Goal: Task Accomplishment & Management: Manage account settings

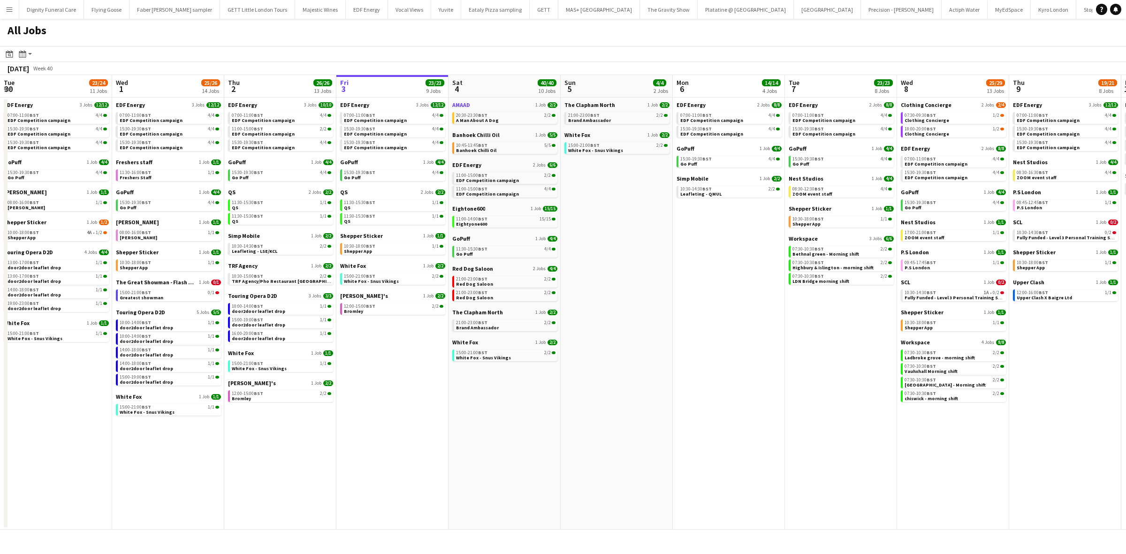
scroll to position [0, 256]
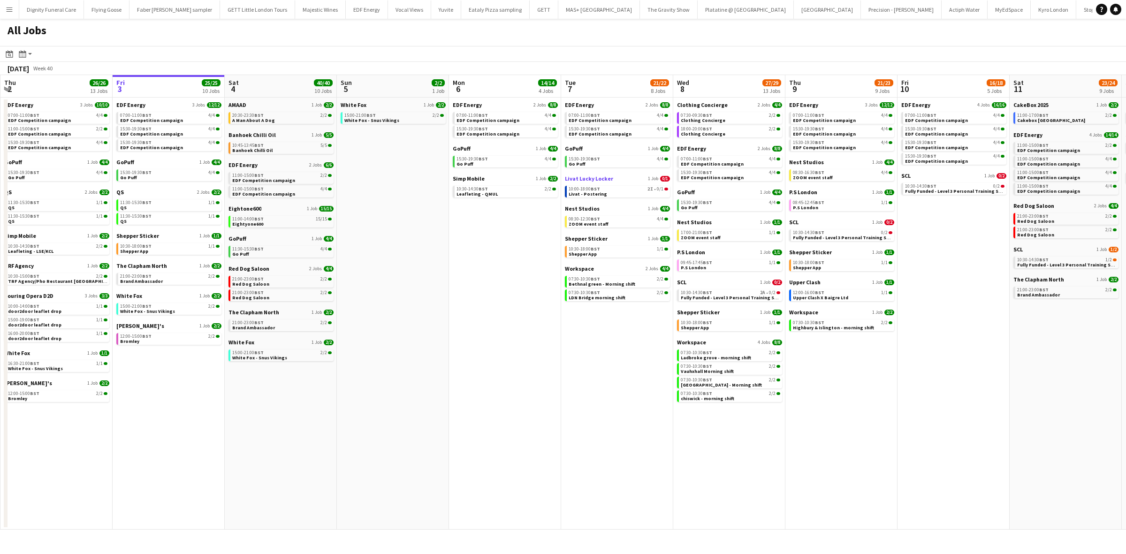
click at [594, 177] on span "Livat Lucky Locker" at bounding box center [589, 178] width 48 height 7
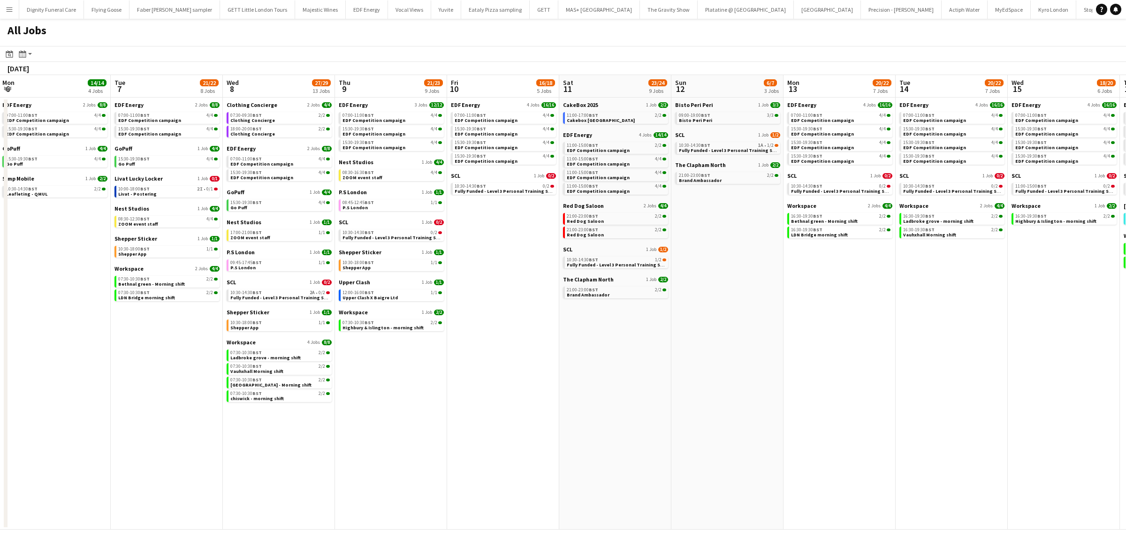
scroll to position [0, 298]
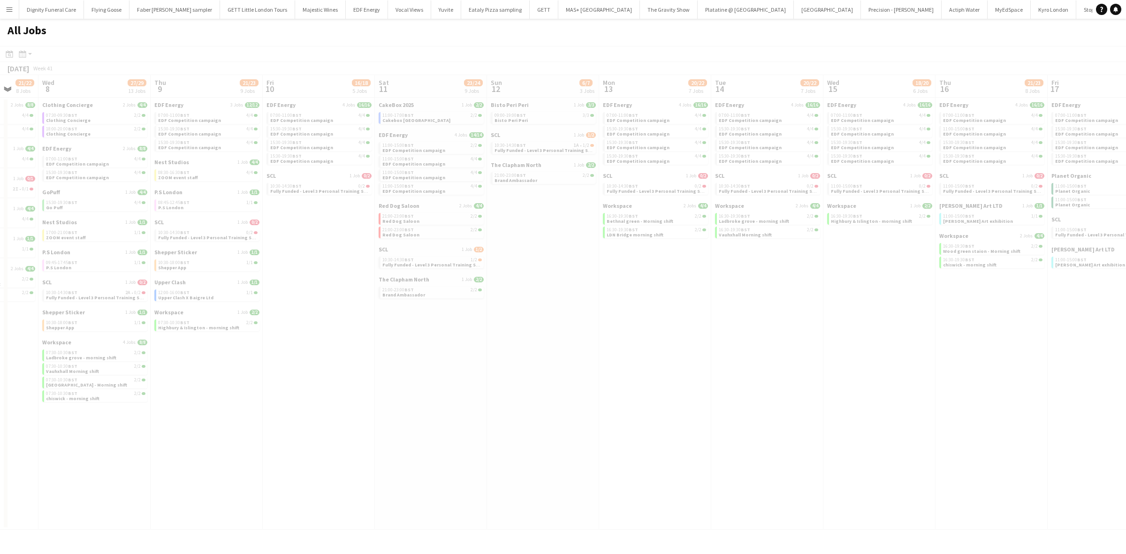
drag, startPoint x: 818, startPoint y: 378, endPoint x: 190, endPoint y: 338, distance: 628.4
click at [75, 323] on app-all-jobs "All Jobs Date picker OCT 2025 OCT 2025 Monday M Tuesday T Wednesday W Thursday …" at bounding box center [563, 274] width 1126 height 511
drag, startPoint x: 662, startPoint y: 300, endPoint x: 172, endPoint y: 294, distance: 490.7
click at [172, 294] on div at bounding box center [563, 301] width 1126 height 511
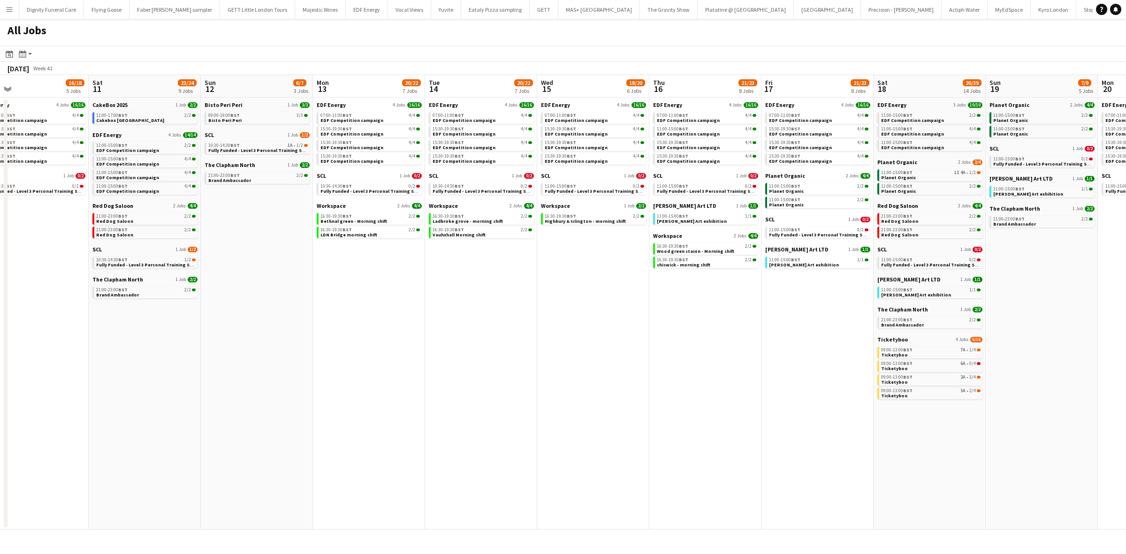
scroll to position [0, 270]
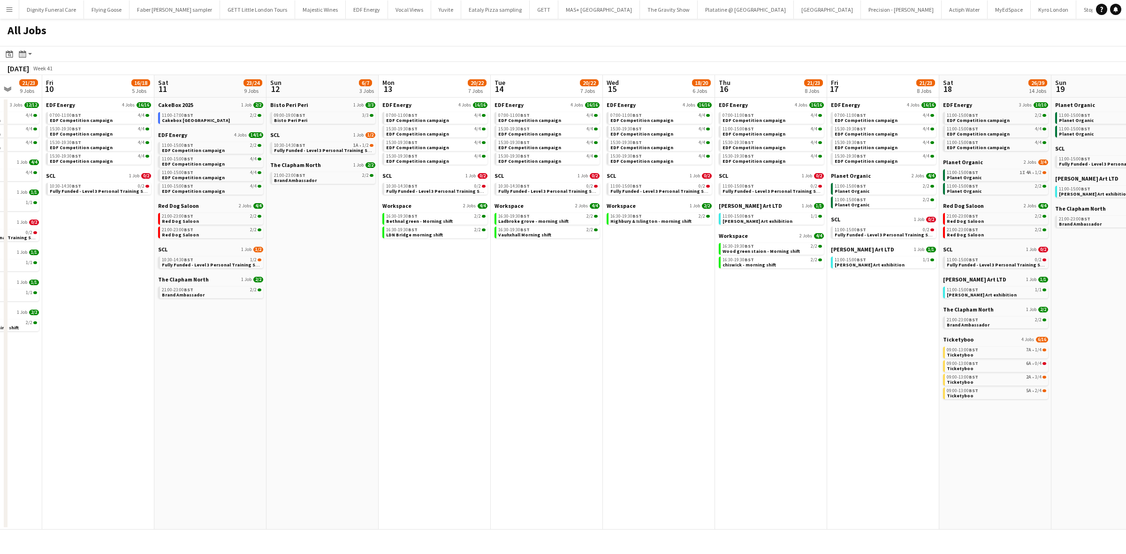
click at [228, 319] on app-all-jobs "All Jobs Date picker OCT 2025 OCT 2025 Monday M Tuesday T Wednesday W Thursday …" at bounding box center [563, 274] width 1126 height 511
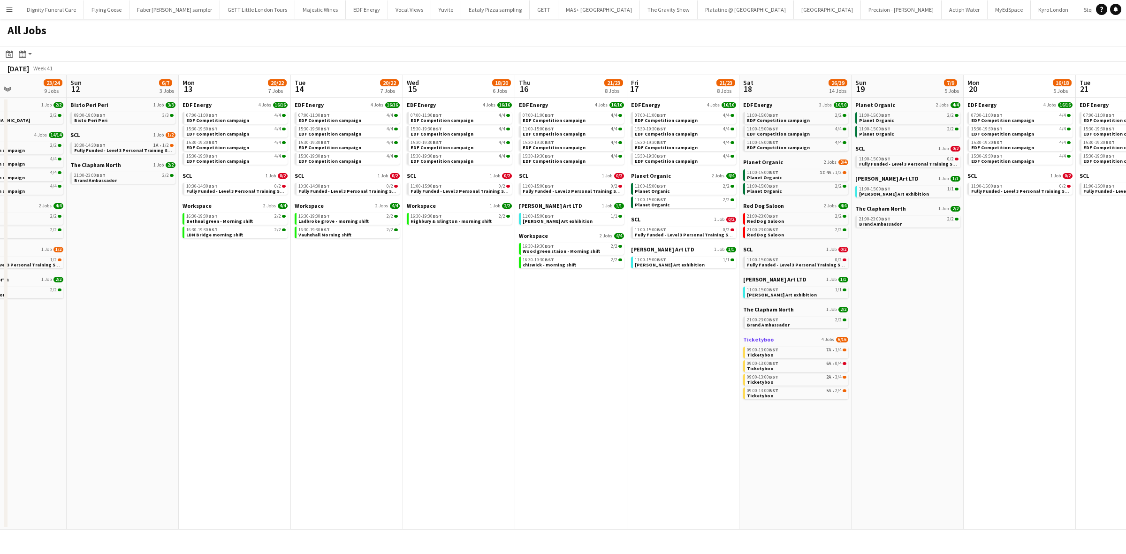
click at [763, 341] on span "Ticketyboo" at bounding box center [758, 339] width 30 height 7
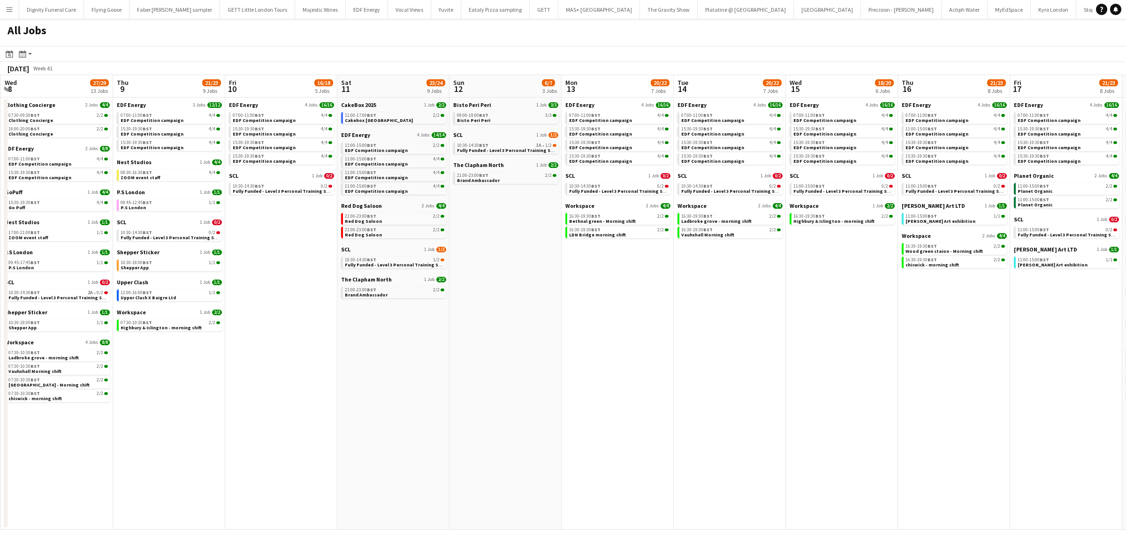
scroll to position [0, 219]
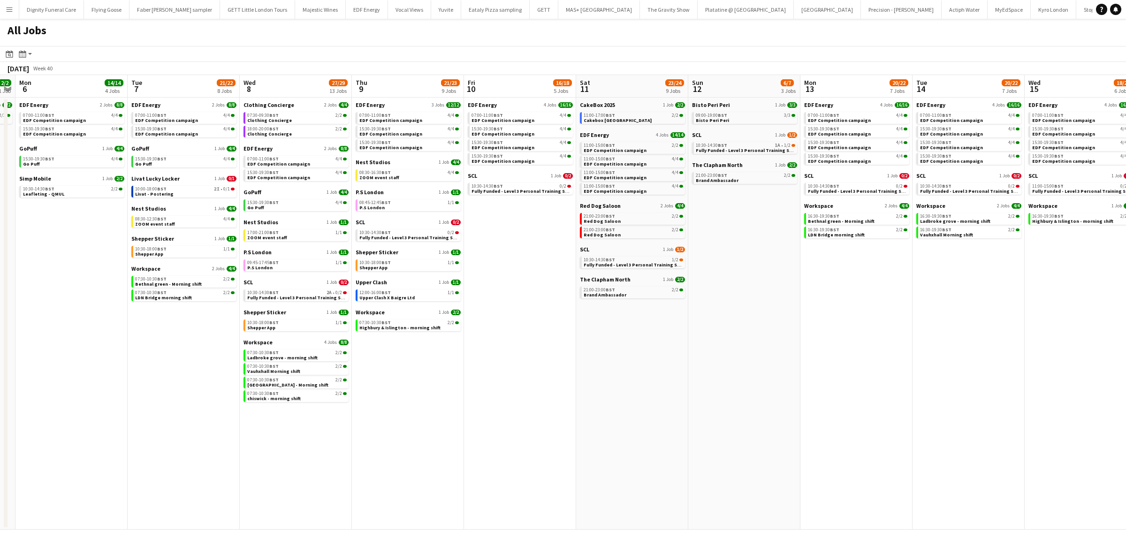
drag, startPoint x: 425, startPoint y: 258, endPoint x: 913, endPoint y: 245, distance: 489.0
click at [919, 247] on app-calendar-viewport "Sat 4 40/40 10 Jobs Sun 5 2/2 1 Job Mon 6 14/14 4 Jobs Tue 7 21/22 8 Jobs Wed 8…" at bounding box center [563, 302] width 1126 height 455
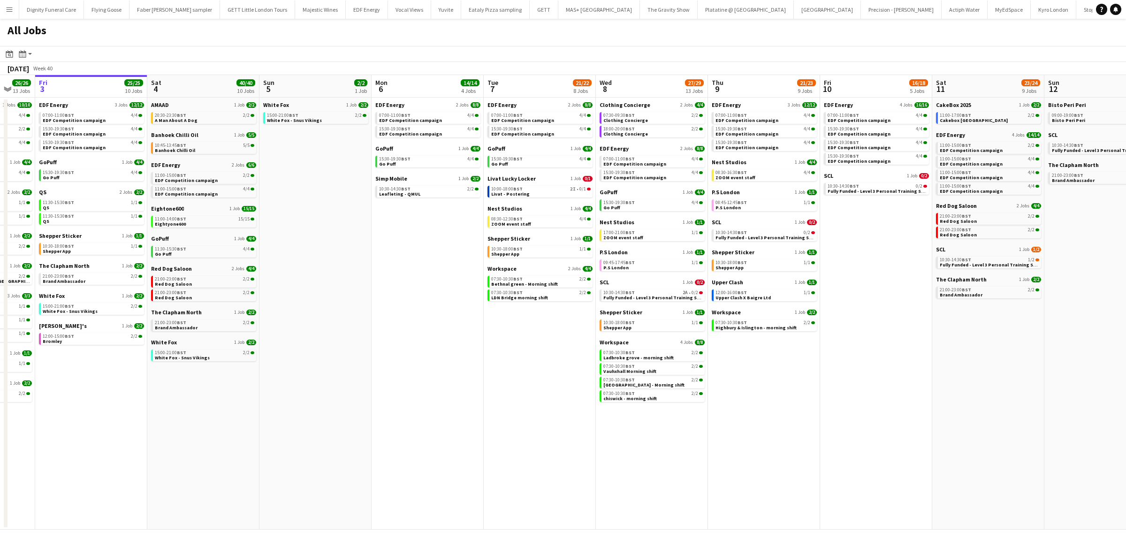
drag, startPoint x: 554, startPoint y: 308, endPoint x: 873, endPoint y: 280, distance: 319.3
click at [910, 282] on app-calendar-viewport "Wed 1 26/26 14 Jobs Thu 2 26/26 13 Jobs Fri 3 25/25 10 Jobs Sat 4 40/40 10 Jobs…" at bounding box center [563, 302] width 1126 height 455
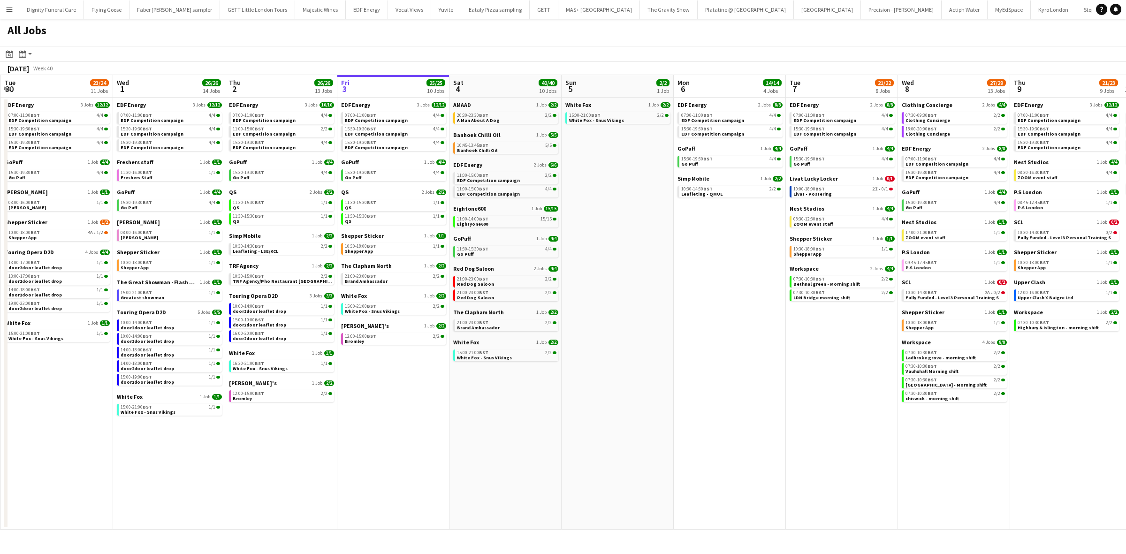
scroll to position [0, 221]
drag, startPoint x: 338, startPoint y: 273, endPoint x: 643, endPoint y: 266, distance: 304.5
click at [643, 266] on app-calendar-viewport "Sun 28 11/12 4 Jobs Mon 29 21/21 9 Jobs Tue 30 23/24 11 Jobs Wed 1 26/26 14 Job…" at bounding box center [563, 302] width 1126 height 455
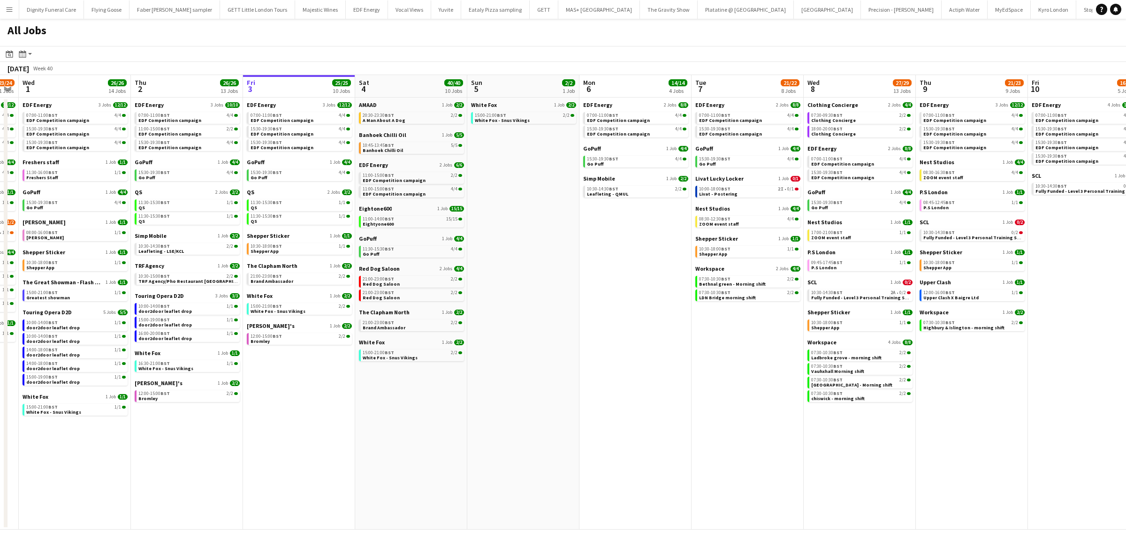
drag, startPoint x: 687, startPoint y: 276, endPoint x: 174, endPoint y: 235, distance: 515.3
click at [170, 235] on app-calendar-viewport "Sun 28 11/12 4 Jobs Mon 29 21/21 9 Jobs Tue 30 23/24 11 Jobs Wed 1 26/26 14 Job…" at bounding box center [563, 302] width 1126 height 455
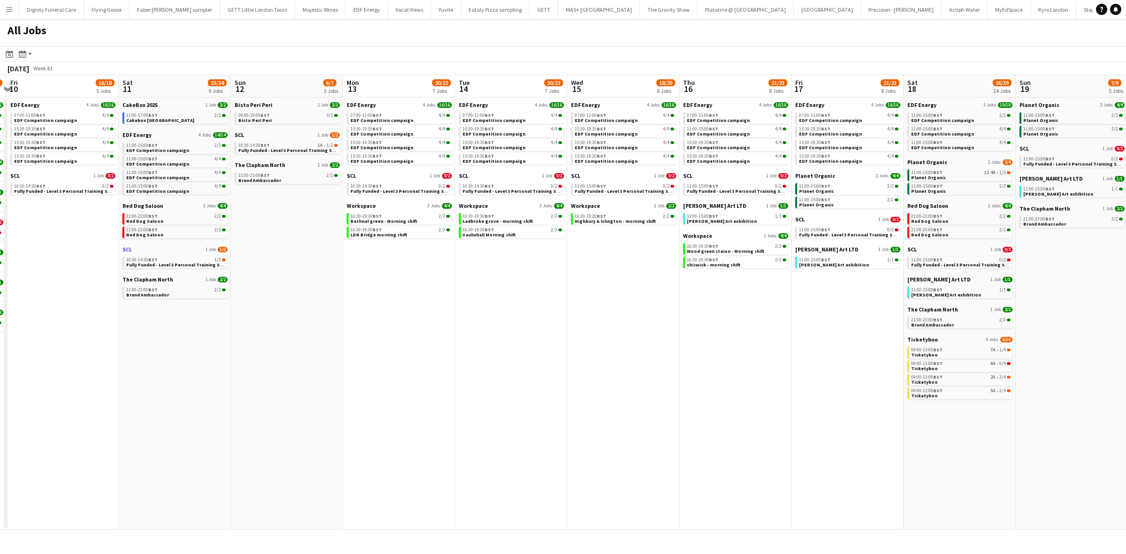
drag, startPoint x: 733, startPoint y: 292, endPoint x: 193, endPoint y: 249, distance: 541.7
click at [154, 248] on app-calendar-viewport "Mon 6 14/14 4 Jobs Tue 7 21/22 8 Jobs Wed 8 27/29 13 Jobs Thu 9 21/23 9 Jobs Fr…" at bounding box center [563, 302] width 1126 height 455
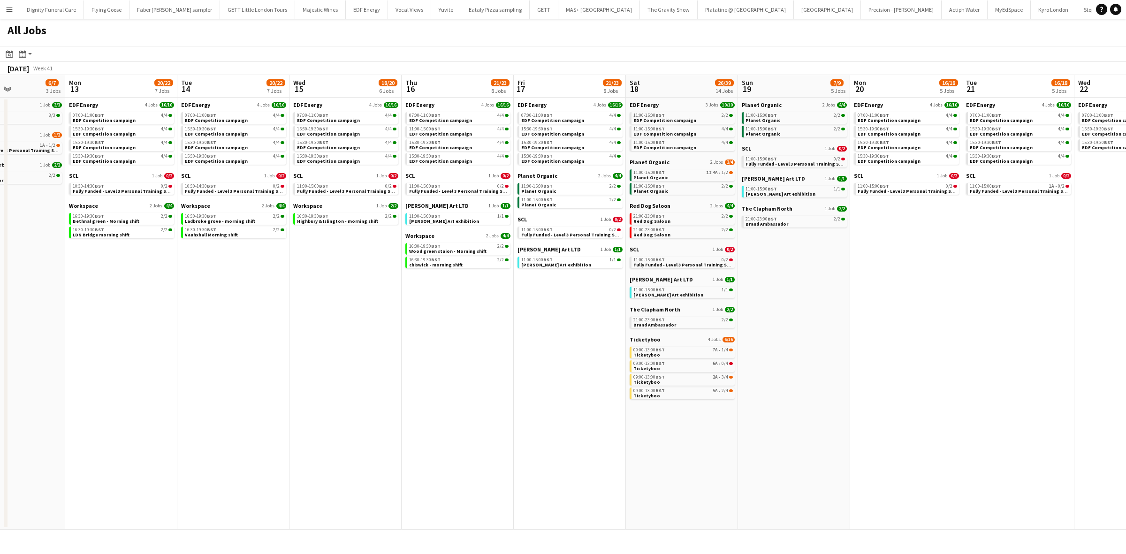
drag, startPoint x: 630, startPoint y: 291, endPoint x: 350, endPoint y: 263, distance: 281.5
click at [350, 263] on app-calendar-viewport "Fri 10 16/18 5 Jobs Sat 11 23/24 9 Jobs Sun 12 6/7 3 Jobs Mon 13 20/22 7 Jobs T…" at bounding box center [563, 302] width 1126 height 455
click at [648, 159] on span "Planet Organic" at bounding box center [649, 162] width 40 height 7
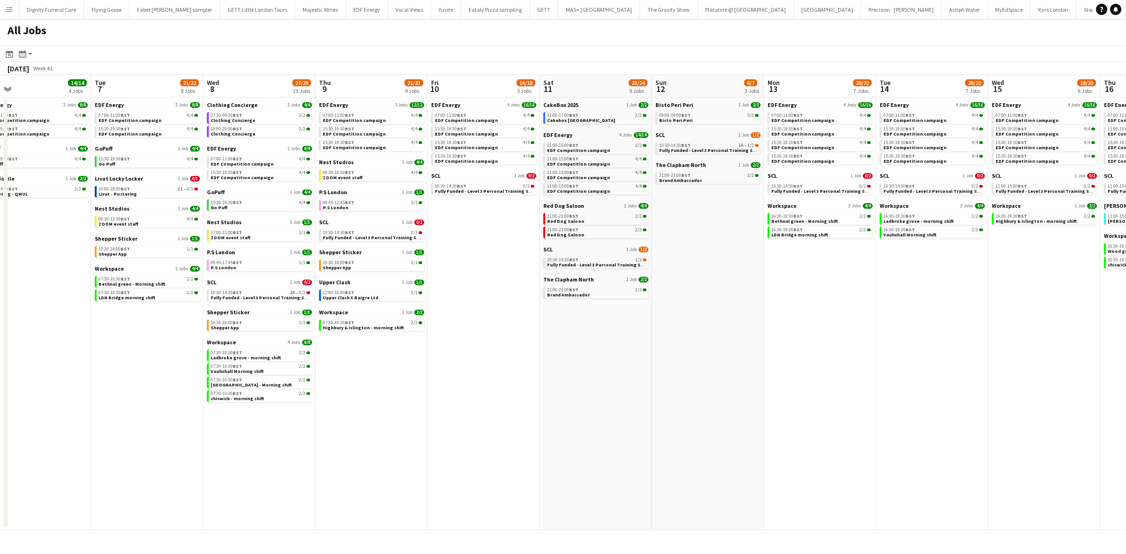
drag, startPoint x: 437, startPoint y: 316, endPoint x: 1125, endPoint y: 318, distance: 688.2
click at [1125, 318] on app-calendar-viewport "Sat 4 40/40 10 Jobs Sun 5 2/2 1 Job Mon 6 14/14 4 Jobs Tue 7 21/22 8 Jobs Wed 8…" at bounding box center [563, 302] width 1126 height 455
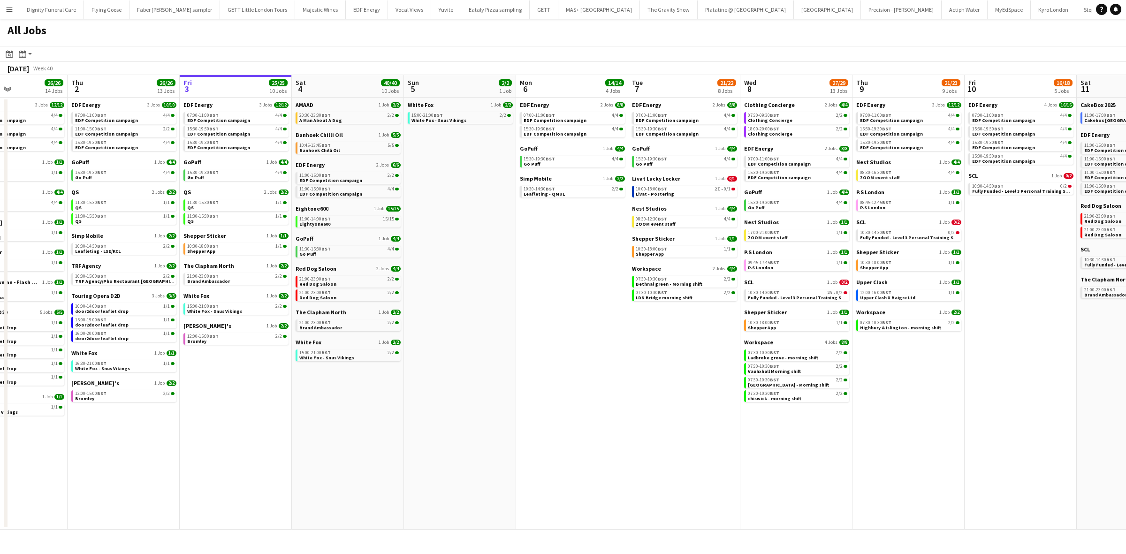
scroll to position [0, 267]
drag, startPoint x: 475, startPoint y: 351, endPoint x: 917, endPoint y: 326, distance: 442.6
click at [1014, 324] on app-calendar-viewport "Mon 29 21/21 9 Jobs Tue 30 23/24 11 Jobs Wed 1 26/26 14 Jobs Thu 2 26/26 13 Job…" at bounding box center [563, 302] width 1126 height 455
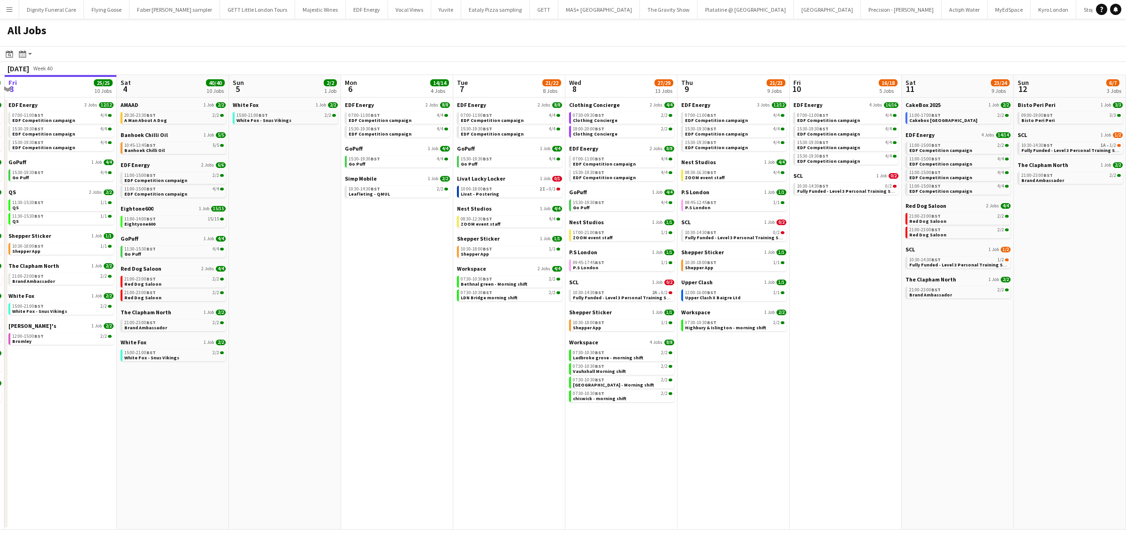
scroll to position [0, 452]
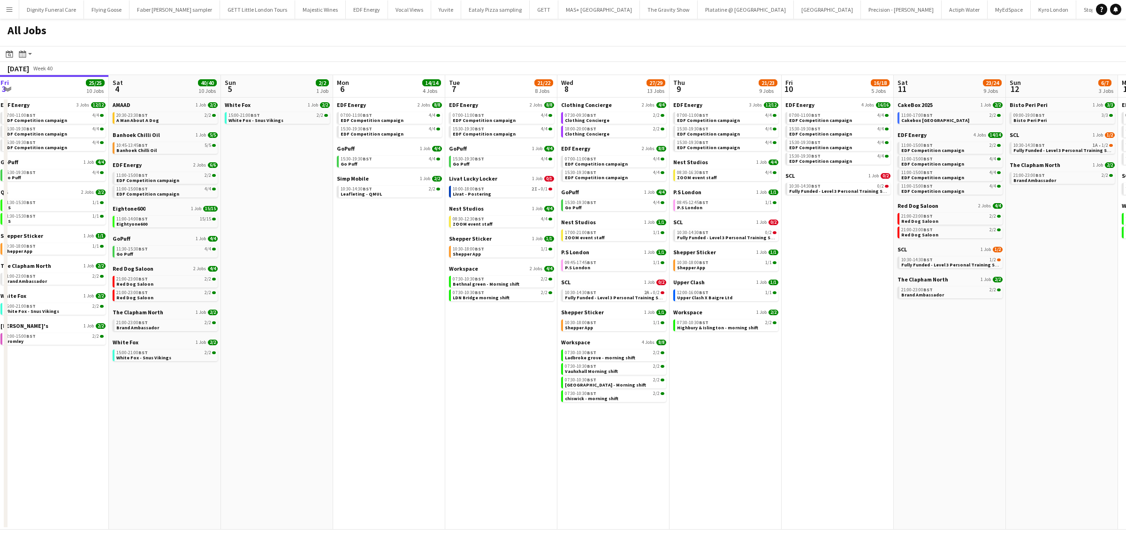
drag, startPoint x: 461, startPoint y: 273, endPoint x: 370, endPoint y: 273, distance: 91.5
click at [370, 273] on app-calendar-viewport "Mon 29 21/21 9 Jobs Tue 30 23/24 11 Jobs Wed 1 26/26 14 Jobs Thu 2 26/26 13 Job…" at bounding box center [563, 302] width 1126 height 455
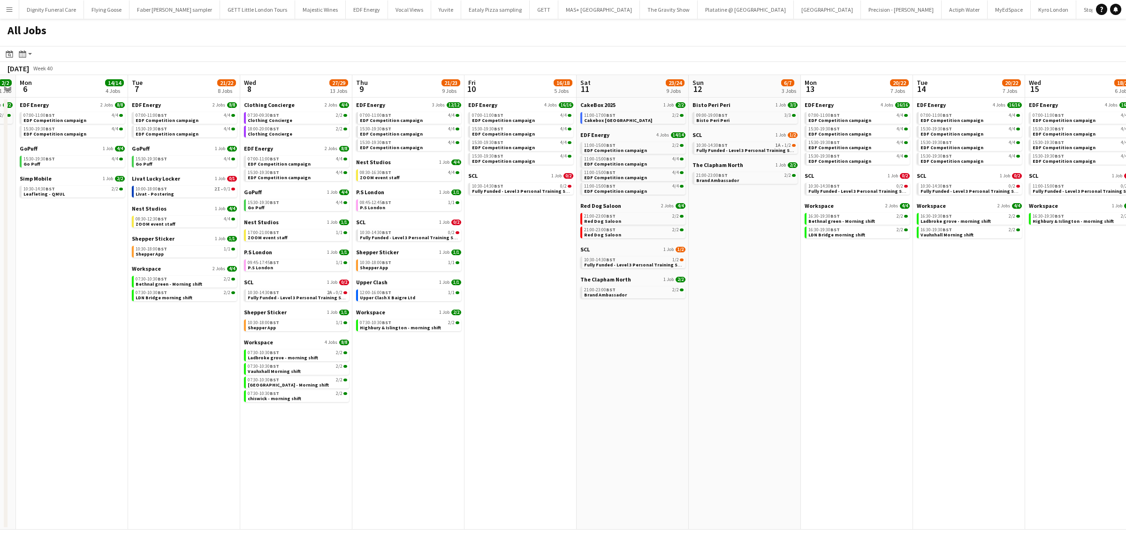
drag, startPoint x: 878, startPoint y: 368, endPoint x: 560, endPoint y: 364, distance: 318.1
click at [560, 364] on app-calendar-viewport "Fri 3 25/25 10 Jobs Sat 4 40/40 10 Jobs Sun 5 2/2 1 Job Mon 6 14/14 4 Jobs Tue …" at bounding box center [563, 302] width 1126 height 455
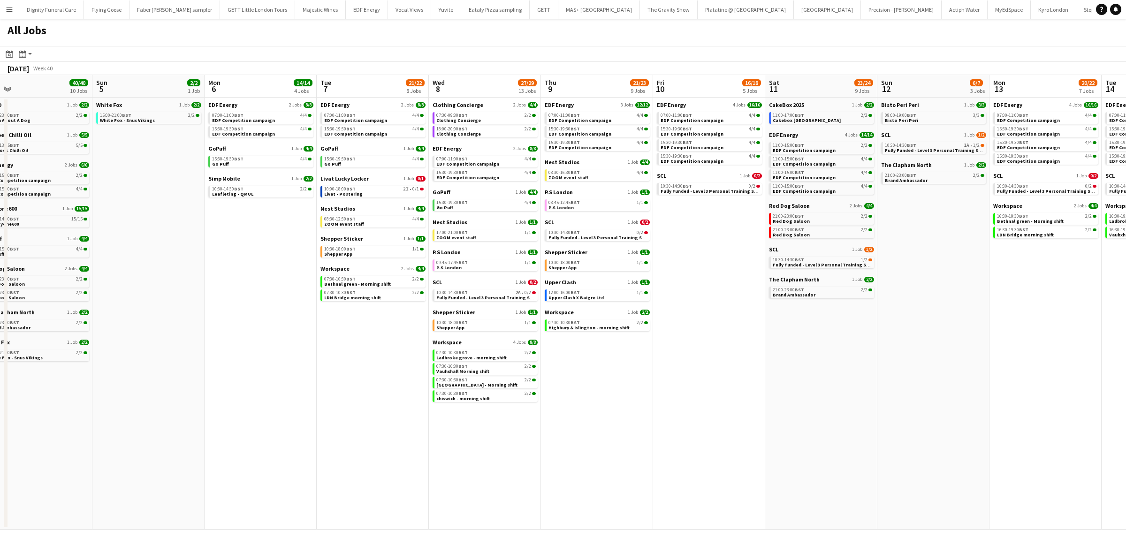
drag, startPoint x: 880, startPoint y: 371, endPoint x: 904, endPoint y: 386, distance: 27.8
click at [1125, 369] on app-calendar-viewport "Thu 2 26/26 13 Jobs Fri 3 25/25 10 Jobs Sat 4 40/40 10 Jobs Sun 5 2/2 1 Job Mon…" at bounding box center [563, 302] width 1126 height 455
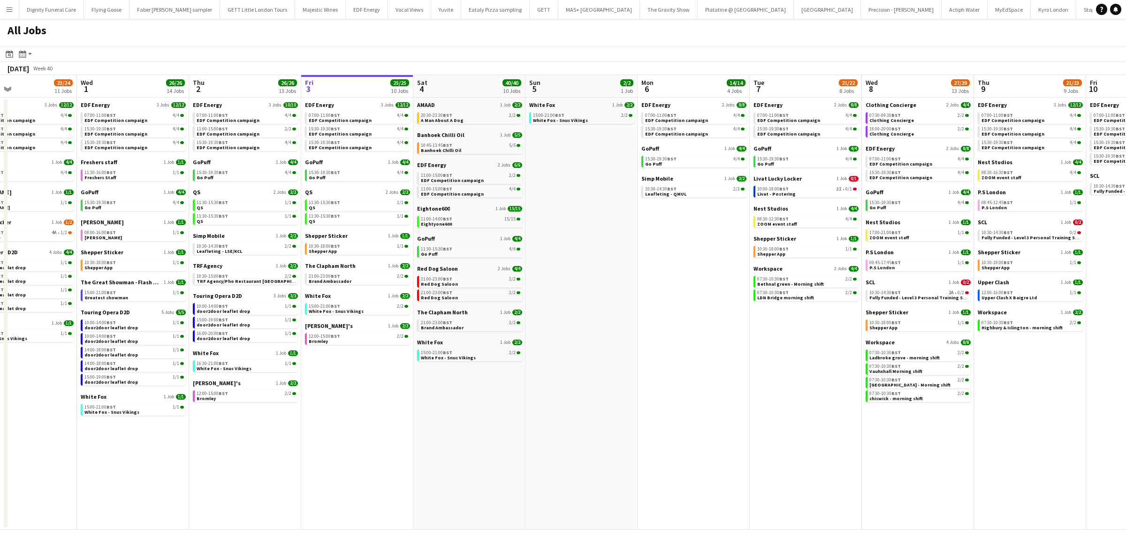
drag, startPoint x: 318, startPoint y: 414, endPoint x: 741, endPoint y: 353, distance: 428.0
click at [745, 353] on app-calendar-viewport "Sun 28 11/12 4 Jobs Mon 29 21/21 9 Jobs Tue 30 23/24 11 Jobs Wed 1 26/26 14 Job…" at bounding box center [563, 302] width 1126 height 455
click at [431, 105] on span "AMAAD" at bounding box center [424, 104] width 18 height 7
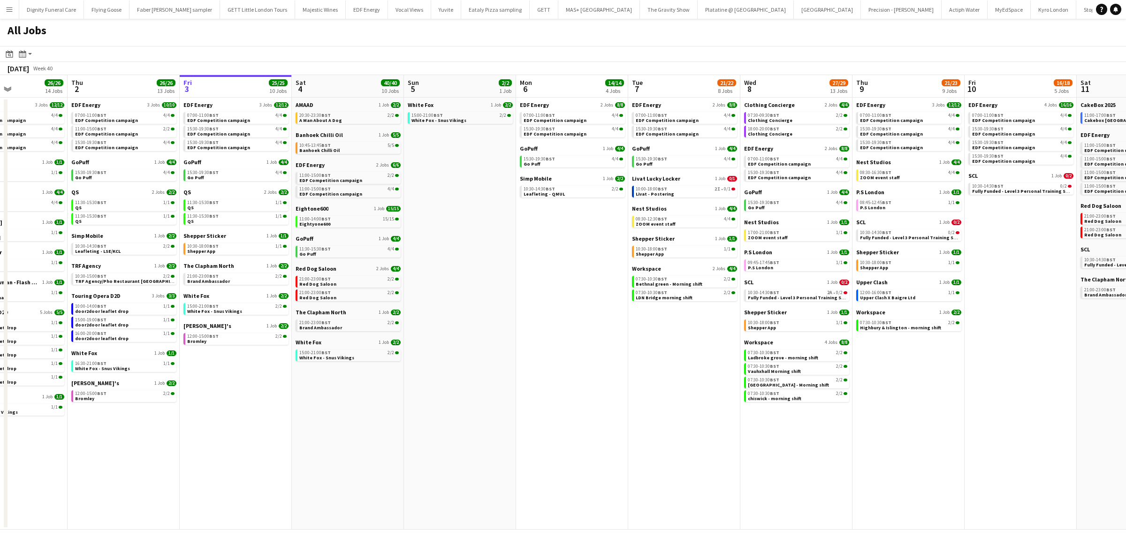
drag, startPoint x: 589, startPoint y: 244, endPoint x: 446, endPoint y: 235, distance: 142.9
click at [456, 241] on app-calendar-viewport "Sun 28 11/12 4 Jobs Mon 29 21/21 9 Jobs Tue 30 23/24 11 Jobs Wed 1 26/26 14 Job…" at bounding box center [563, 302] width 1126 height 455
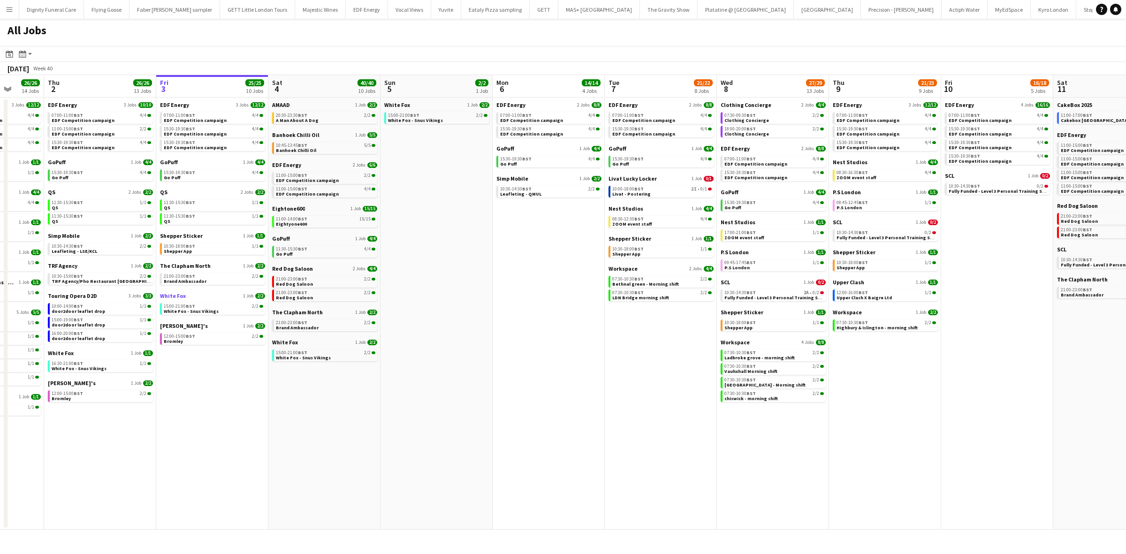
click at [172, 294] on span "White Fox" at bounding box center [173, 295] width 26 height 7
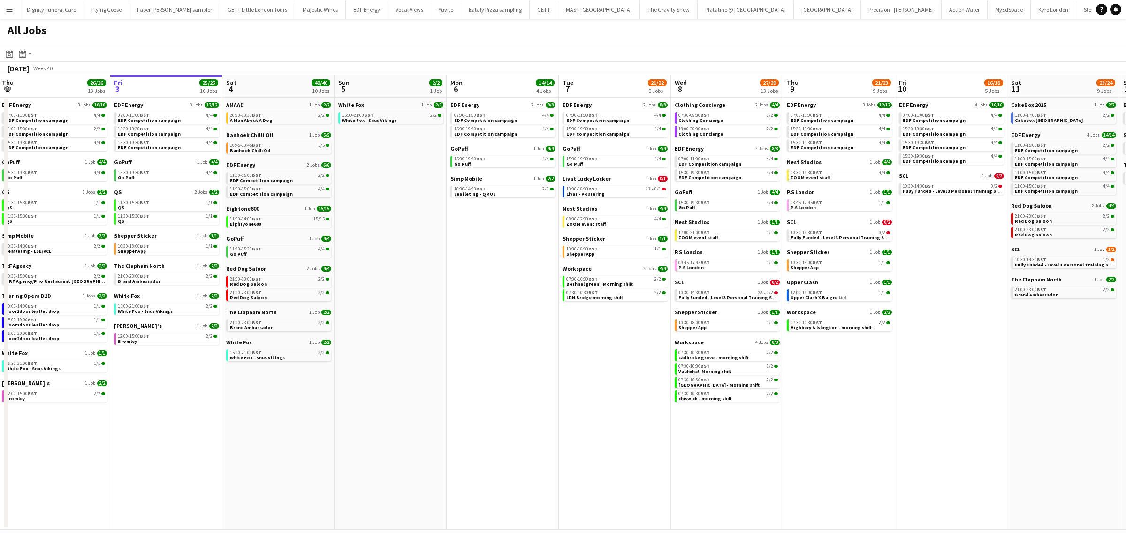
scroll to position [0, 456]
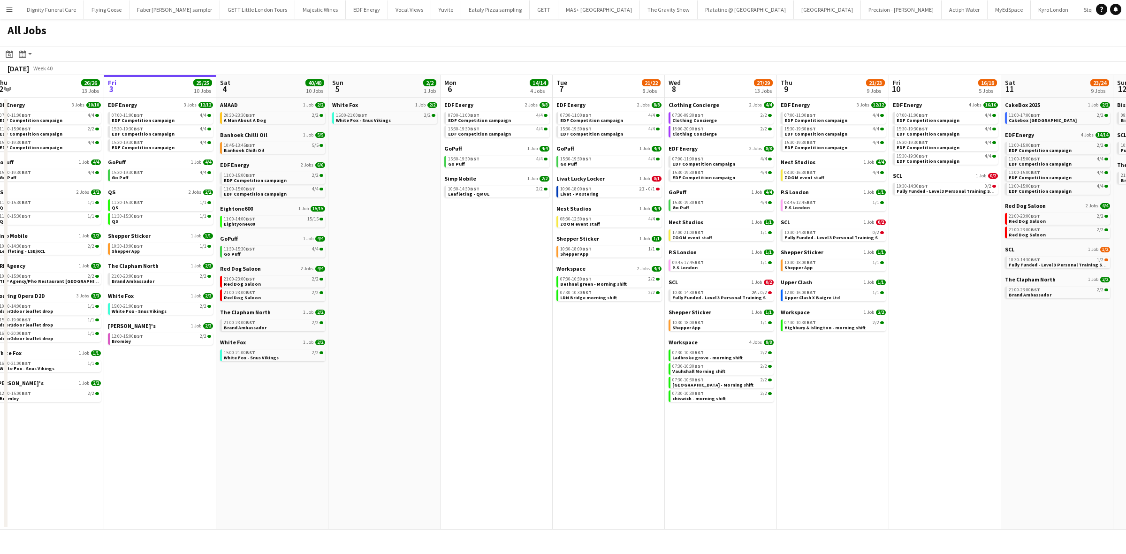
drag, startPoint x: 414, startPoint y: 342, endPoint x: 395, endPoint y: 342, distance: 18.8
click at [395, 342] on app-calendar-viewport "Sun 28 11/12 4 Jobs Mon 29 21/21 9 Jobs Tue 30 23/24 11 Jobs Wed 1 26/26 14 Job…" at bounding box center [563, 302] width 1126 height 455
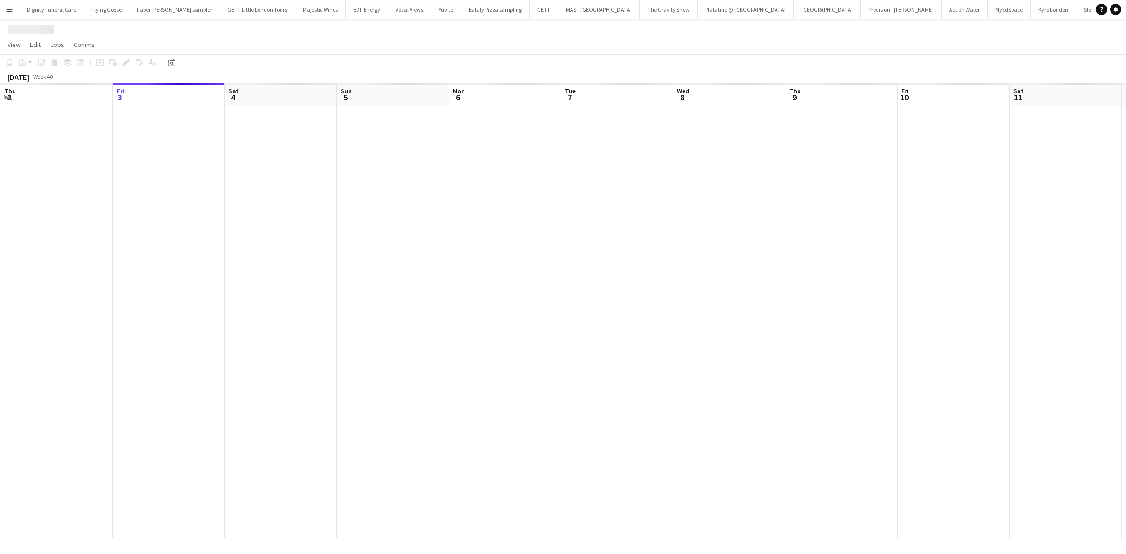
scroll to position [0, 1299]
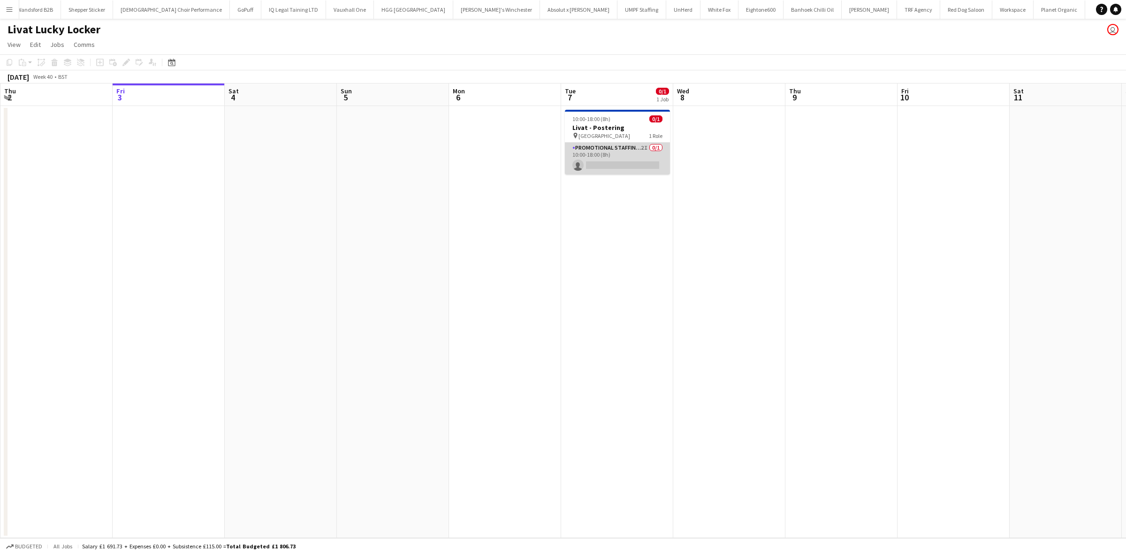
click at [631, 166] on app-card-role "Promotional Staffing (Brand Ambassadors) 2I 0/1 10:00-18:00 (8h) single-neutral…" at bounding box center [617, 159] width 105 height 32
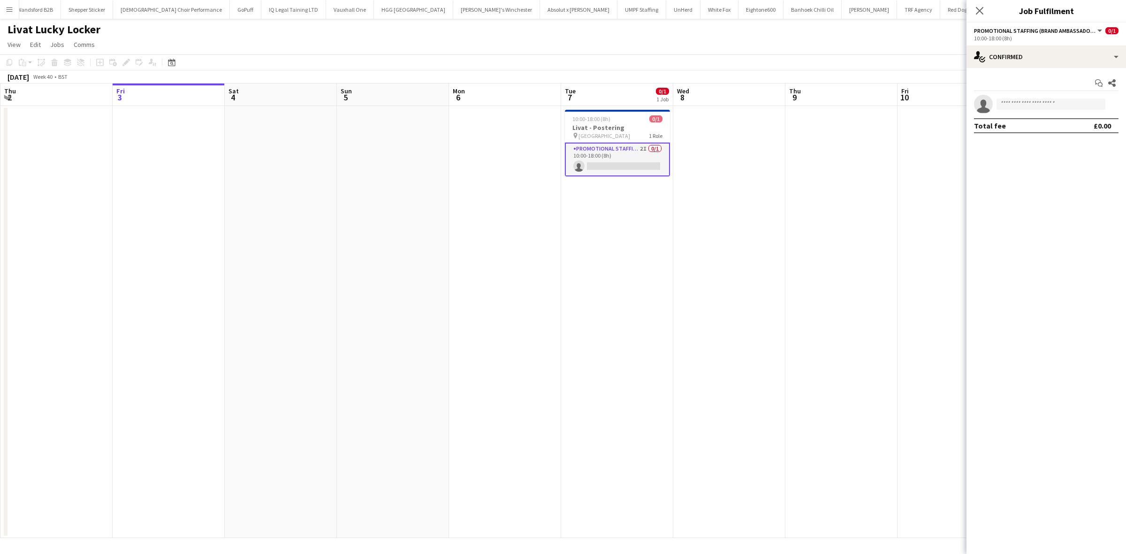
drag, startPoint x: 284, startPoint y: 251, endPoint x: 280, endPoint y: 73, distance: 177.8
click at [284, 249] on app-date-cell at bounding box center [281, 322] width 112 height 432
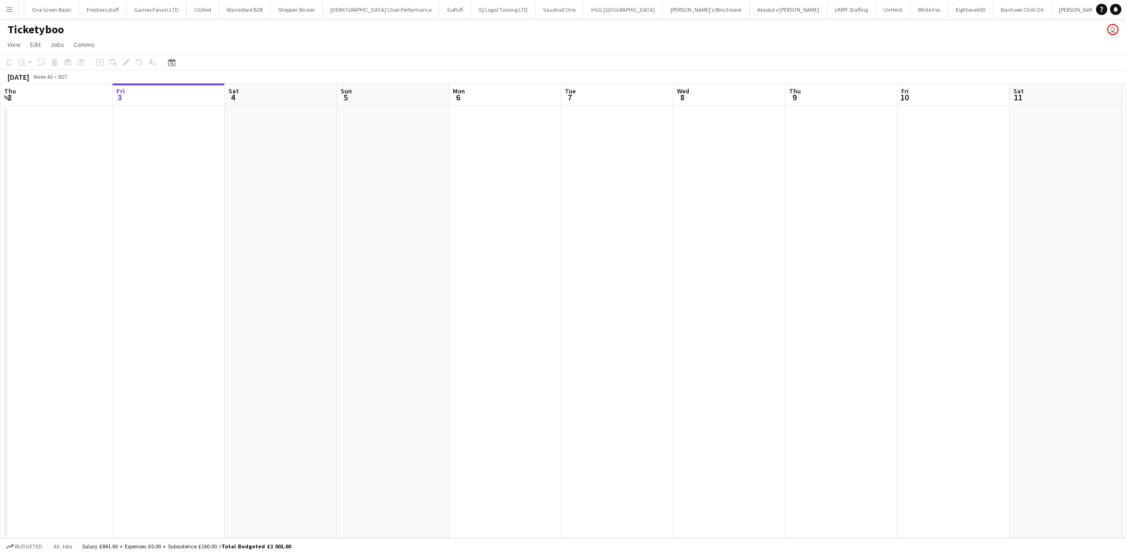
scroll to position [0, 1111]
drag, startPoint x: 775, startPoint y: 271, endPoint x: 106, endPoint y: 221, distance: 670.3
click at [97, 221] on app-calendar-viewport "Tue 30 Wed 1 Thu 2 Fri 3 Sat 4 Sun 5 Mon 6 Tue 7 Wed 8 Thu 9 Fri 10 Sat 11 Sun …" at bounding box center [563, 311] width 1126 height 455
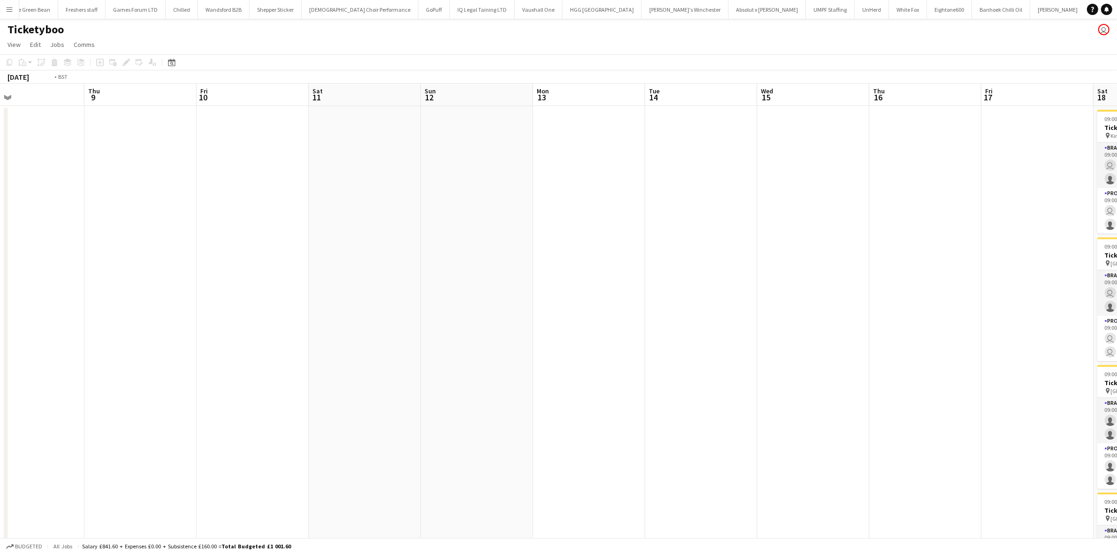
scroll to position [0, 390]
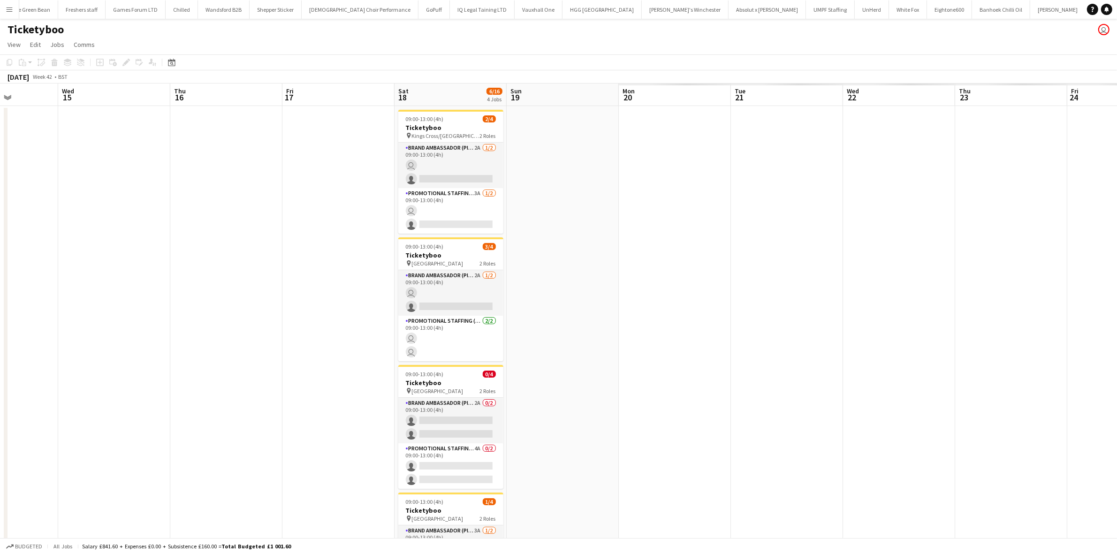
drag, startPoint x: 732, startPoint y: 269, endPoint x: 9, endPoint y: 198, distance: 726.4
click at [9, 198] on app-calendar-viewport "Sat 11 Sun 12 Mon 13 Tue 14 Wed 15 Thu 16 Fri 17 Sat 18 6/16 4 Jobs Sun 19 Mon …" at bounding box center [558, 361] width 1117 height 554
click at [466, 175] on app-card-role "Brand Ambassador (Pick up) 2A 1/2 09:00-13:00 (4h) user single-neutral-actions" at bounding box center [450, 166] width 105 height 46
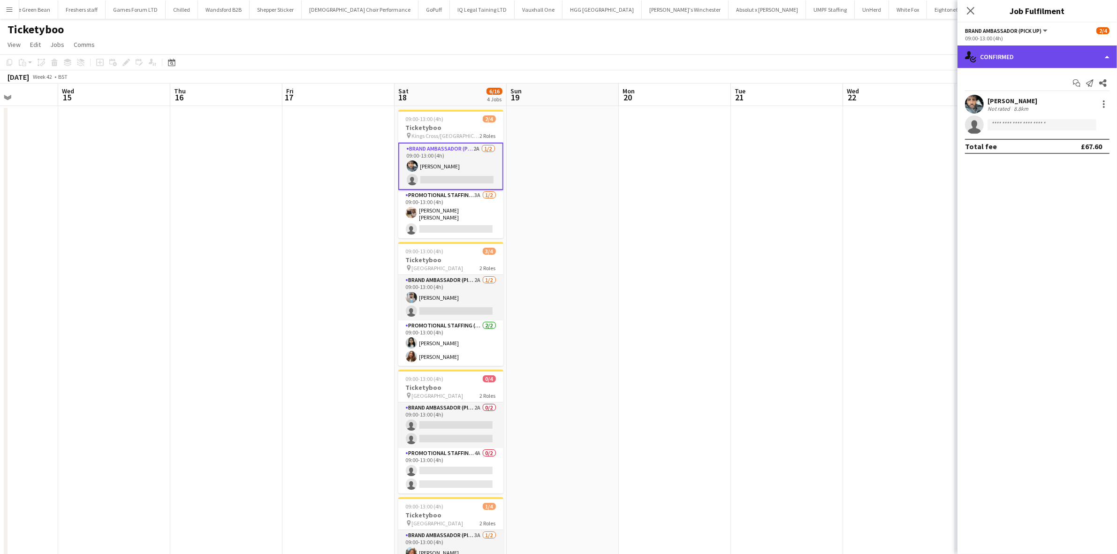
click at [1031, 53] on div "single-neutral-actions-check-2 Confirmed" at bounding box center [1036, 57] width 159 height 23
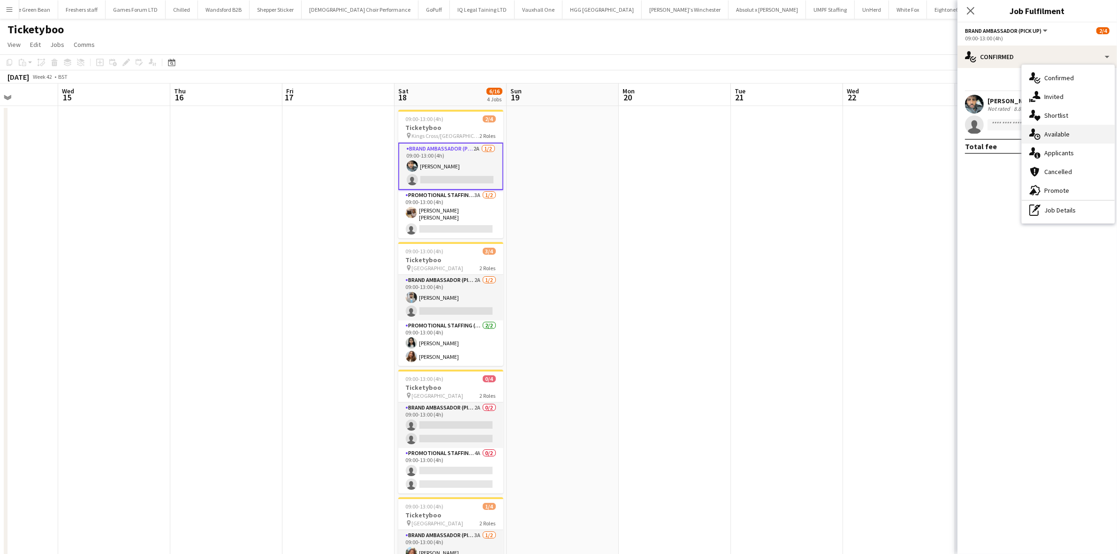
click at [1065, 137] on span "Available" at bounding box center [1056, 134] width 25 height 8
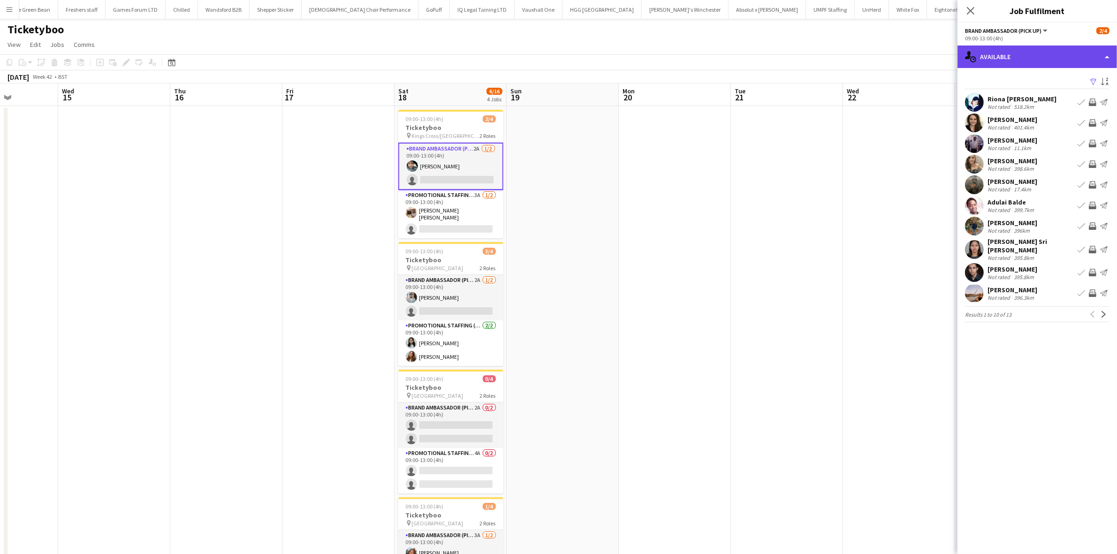
click at [1029, 64] on div "single-neutral-actions-upload Available" at bounding box center [1036, 57] width 159 height 23
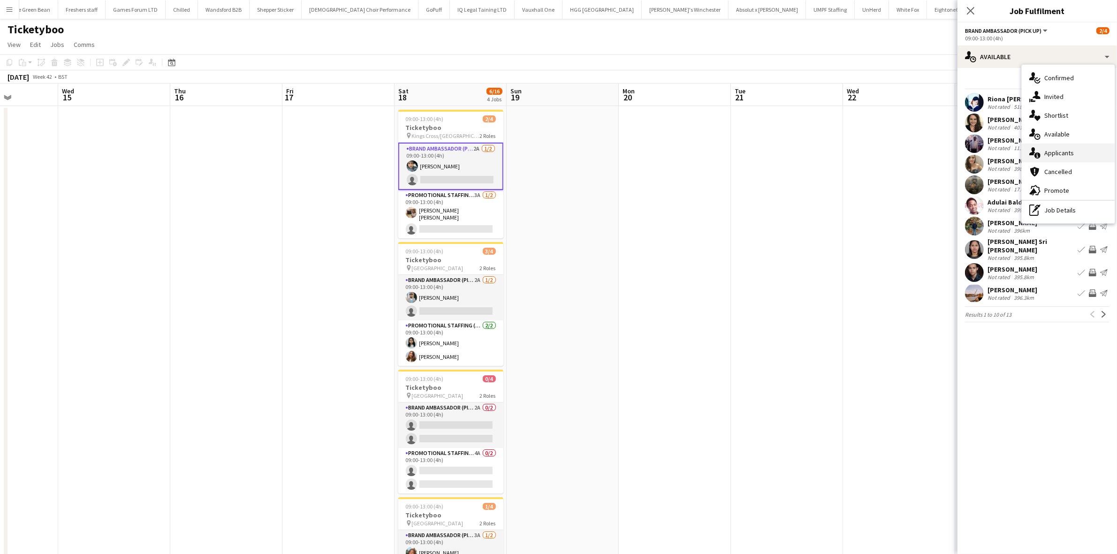
click at [1059, 155] on span "Applicants" at bounding box center [1059, 153] width 30 height 8
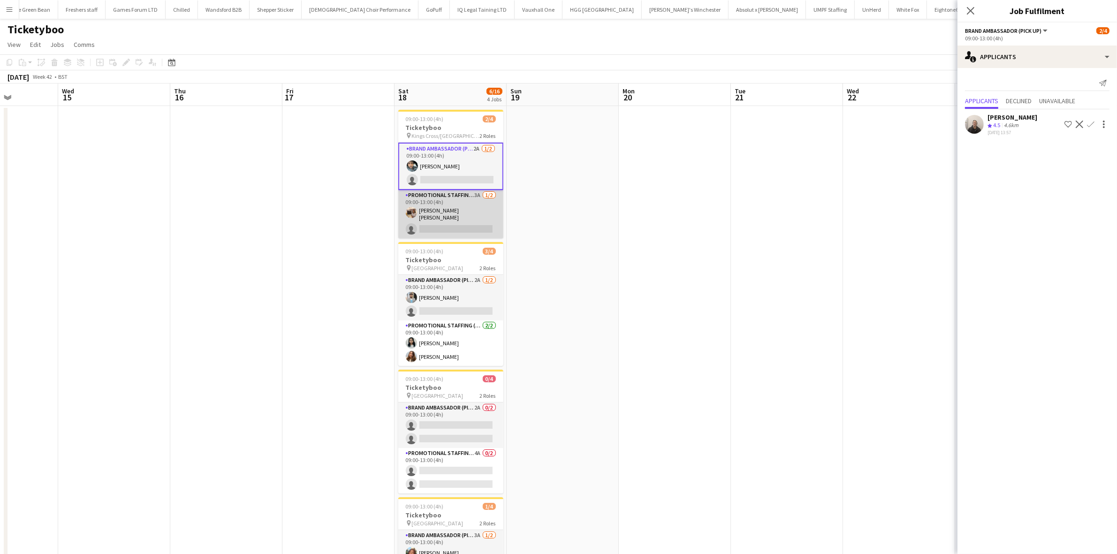
click at [470, 223] on app-card-role "Promotional Staffing (Brand Ambassadors) 3A 1/2 09:00-13:00 (4h) Annie Dan sing…" at bounding box center [450, 214] width 105 height 48
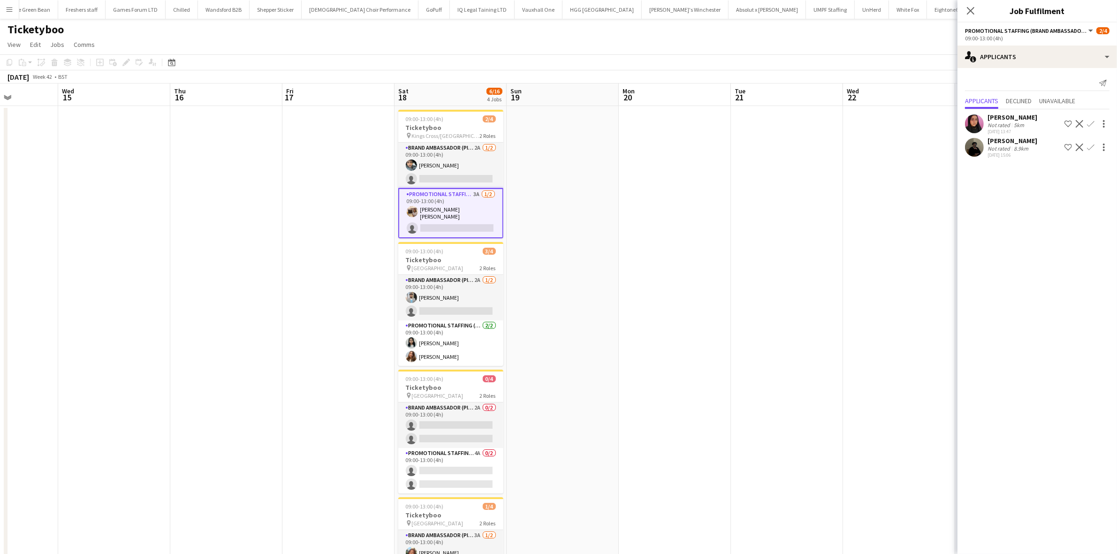
click at [1010, 141] on div "Mahamedqadar Osman" at bounding box center [1012, 141] width 50 height 8
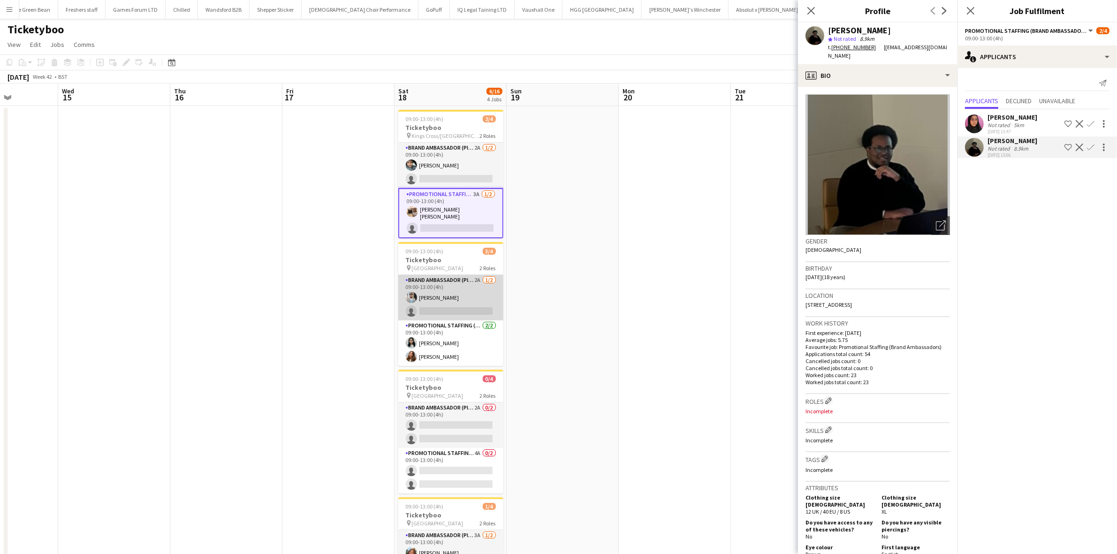
click at [473, 308] on app-card-role "Brand Ambassador (Pick up) 2A 1/2 09:00-13:00 (4h) Abhishek Rayewar single-neut…" at bounding box center [450, 298] width 105 height 46
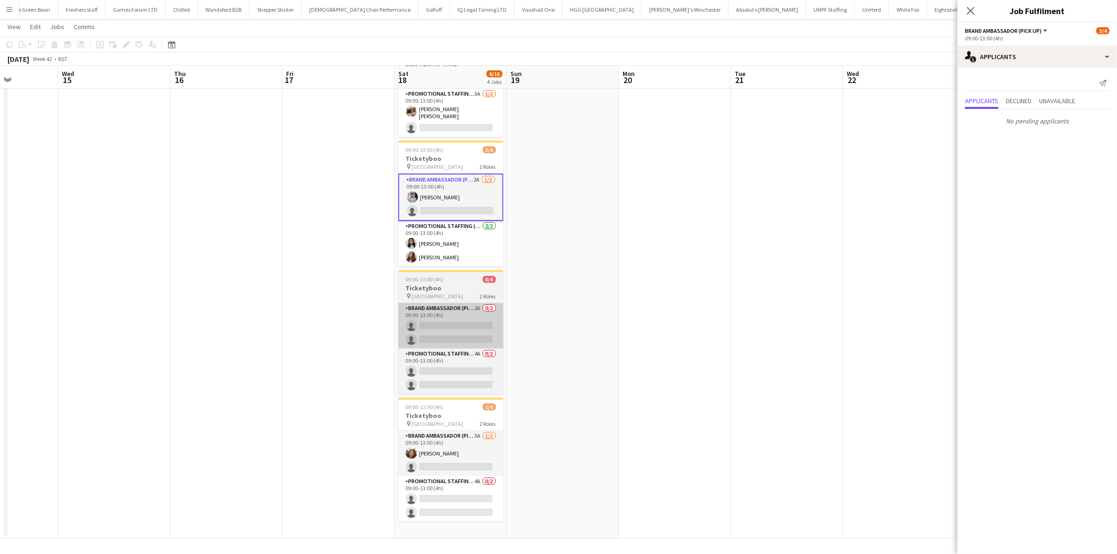
scroll to position [99, 0]
click at [460, 322] on app-card-role "Brand Ambassador (Pick up) 2A 0/2 09:00-13:00 (4h) single-neutral-actions singl…" at bounding box center [450, 326] width 105 height 46
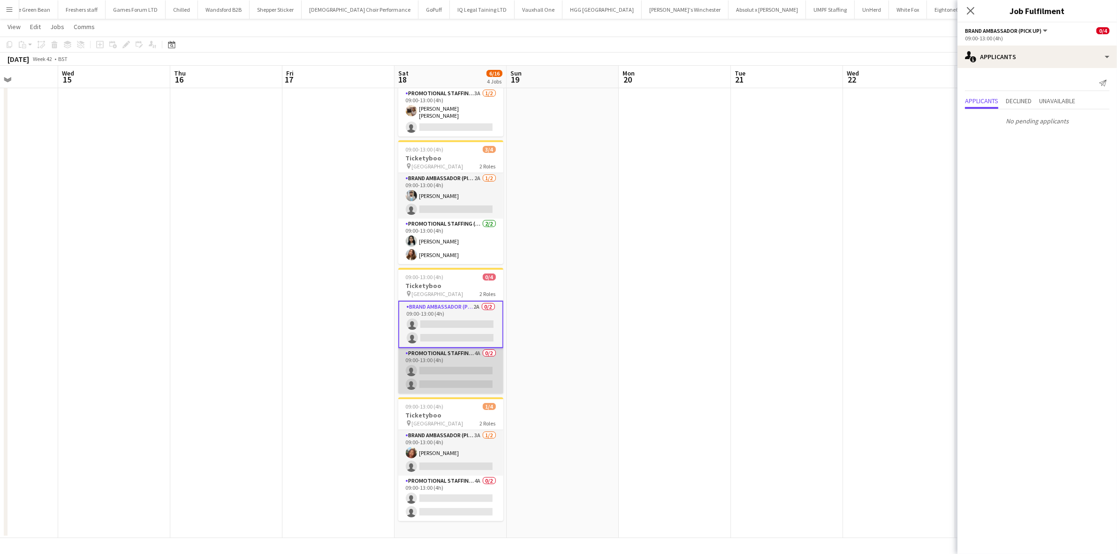
click at [447, 364] on app-card-role "Promotional Staffing (Brand Ambassadors) 4A 0/2 09:00-13:00 (4h) single-neutral…" at bounding box center [450, 371] width 105 height 46
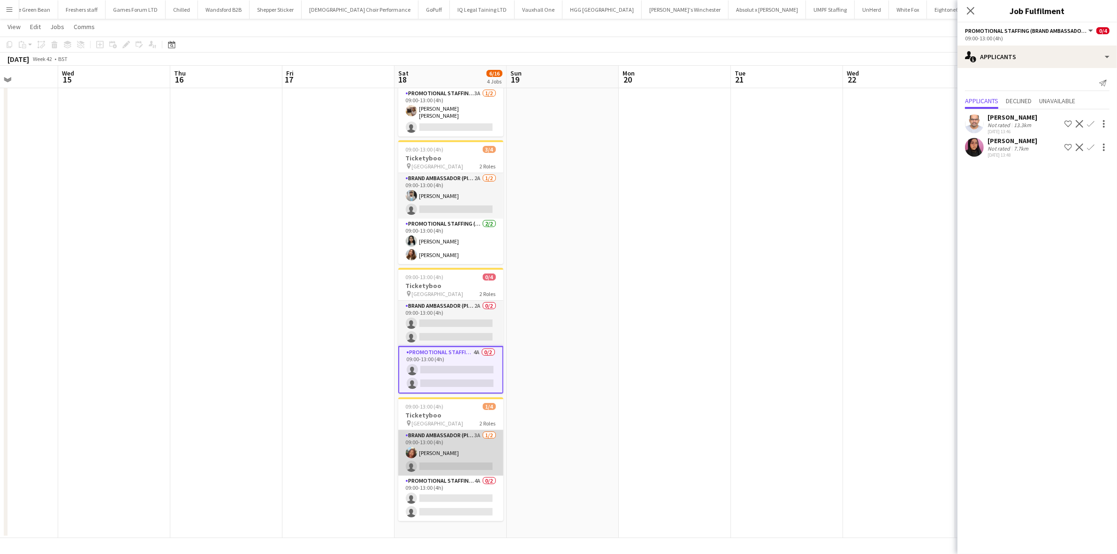
click at [456, 467] on app-card-role "Brand Ambassador (Pick up) 3A 1/2 09:00-13:00 (4h) Lianna Smith-Prince single-n…" at bounding box center [450, 453] width 105 height 46
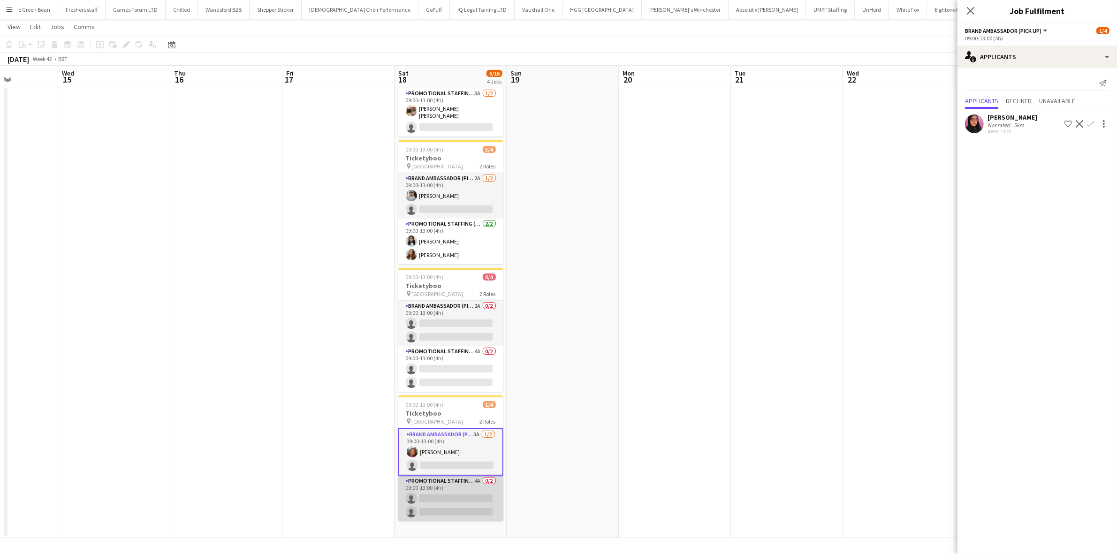
click at [467, 507] on app-card-role "Promotional Staffing (Brand Ambassadors) 4A 0/2 09:00-13:00 (4h) single-neutral…" at bounding box center [450, 499] width 105 height 46
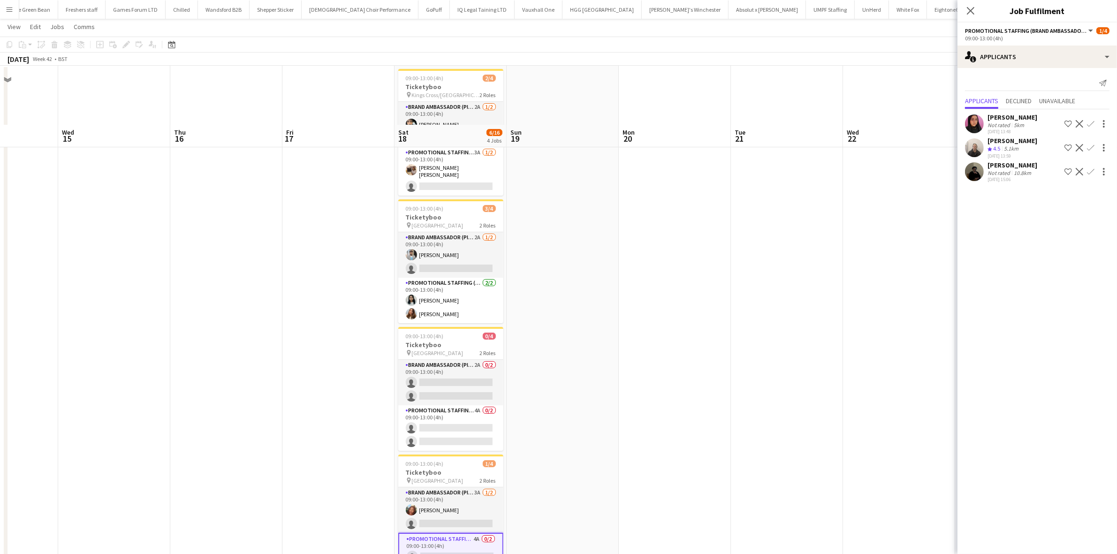
scroll to position [0, 0]
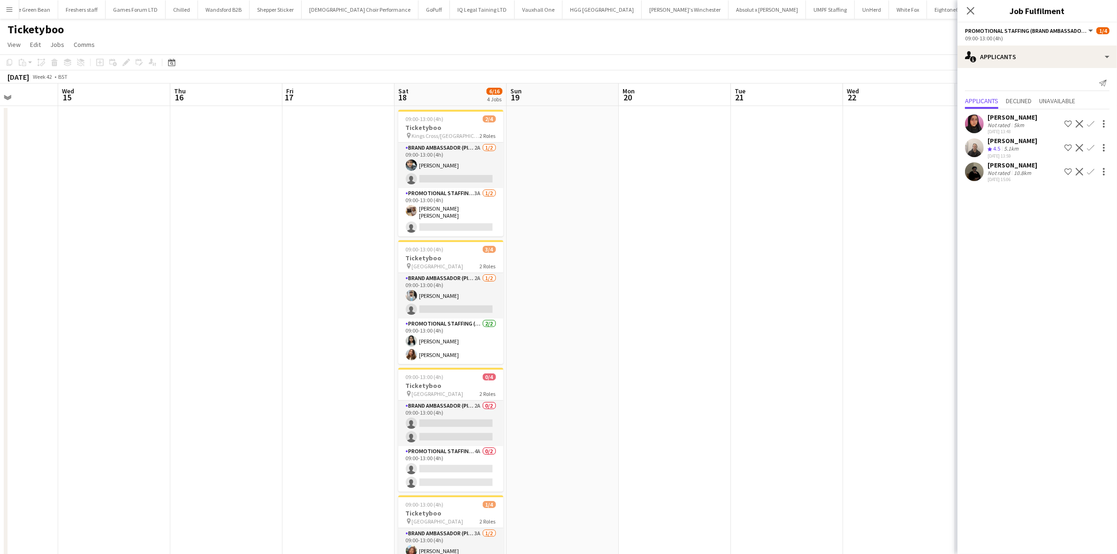
click at [742, 268] on app-date-cell at bounding box center [787, 372] width 112 height 532
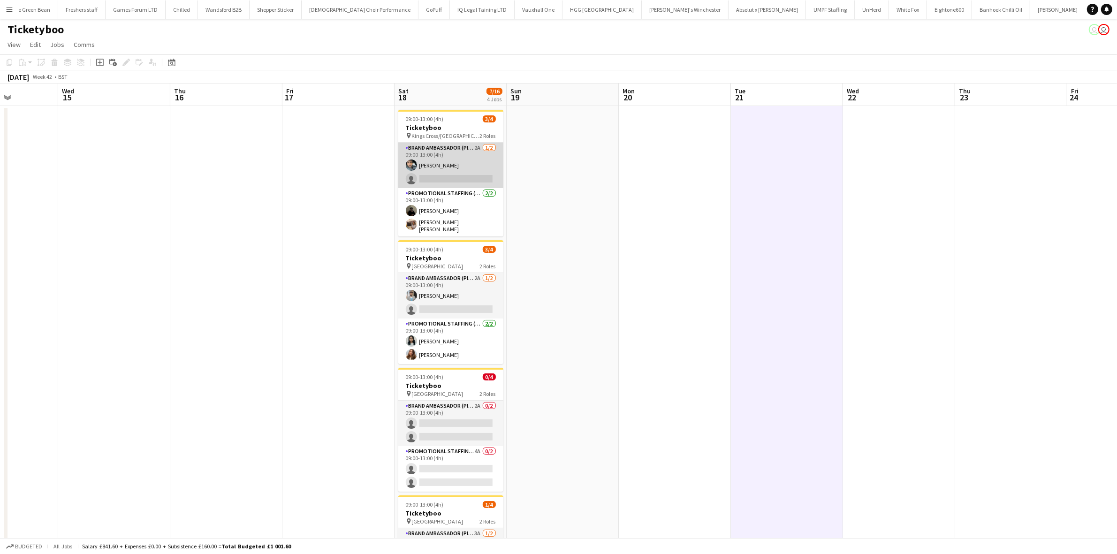
click at [461, 182] on app-card-role "Brand Ambassador (Pick up) 2A 1/2 09:00-13:00 (4h) Abdul Wahhab Ahmad single-ne…" at bounding box center [450, 166] width 105 height 46
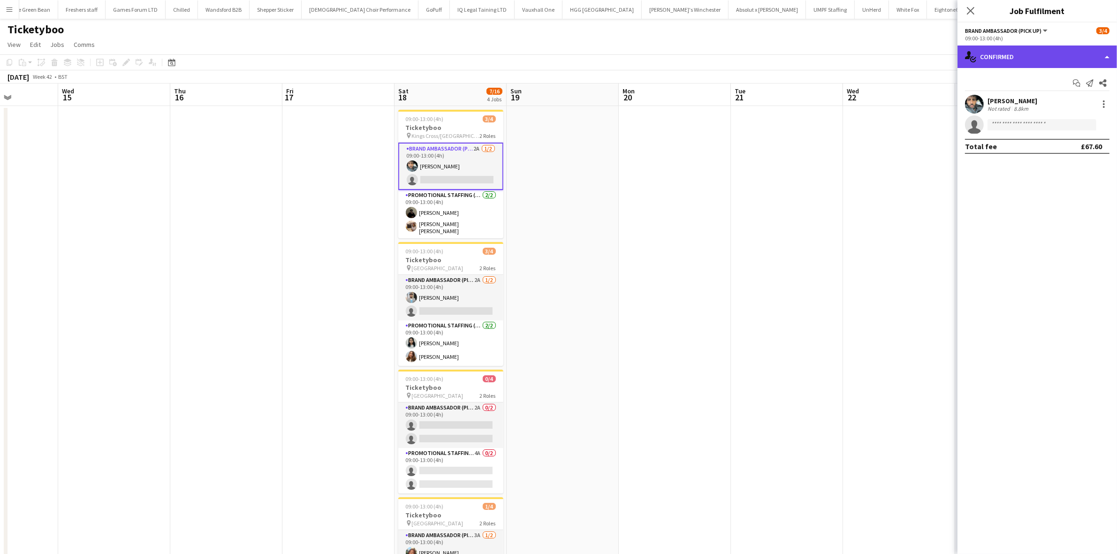
click at [1039, 57] on div "single-neutral-actions-check-2 Confirmed" at bounding box center [1036, 57] width 159 height 23
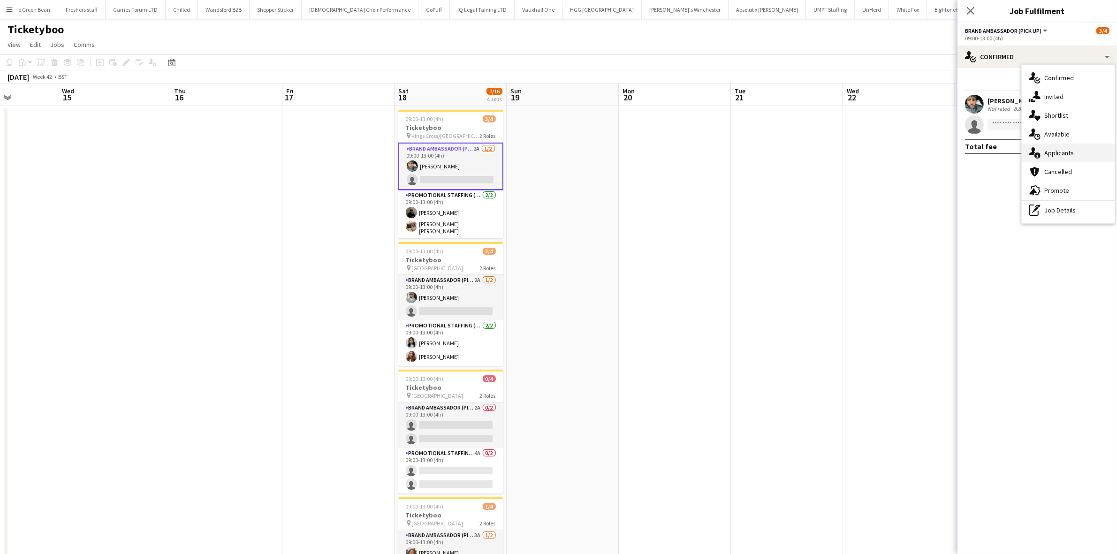
click at [1056, 151] on span "Applicants" at bounding box center [1059, 153] width 30 height 8
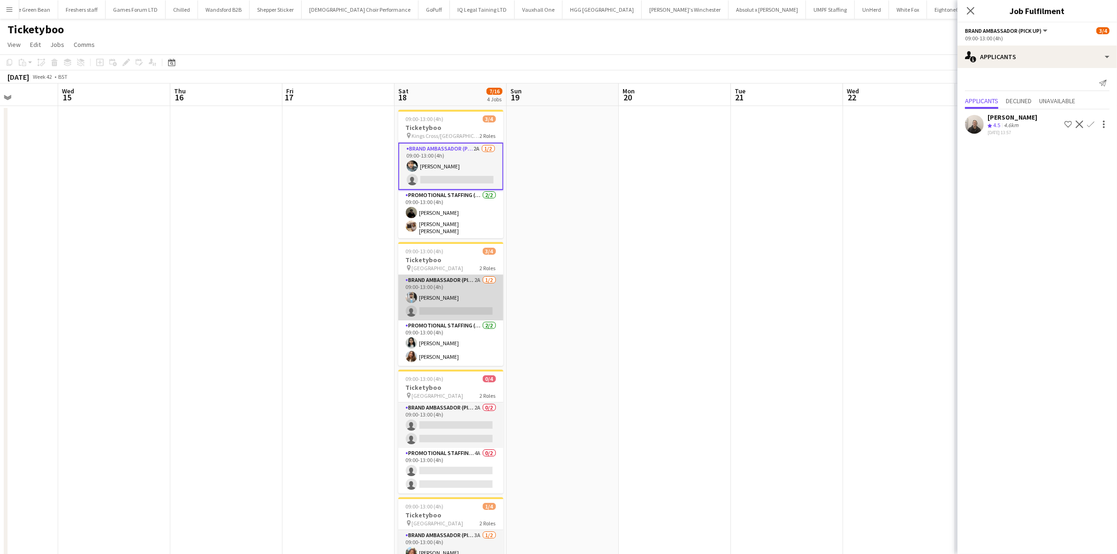
click at [465, 305] on app-card-role "Brand Ambassador (Pick up) 2A 1/2 09:00-13:00 (4h) Abhishek Rayewar single-neut…" at bounding box center [450, 298] width 105 height 46
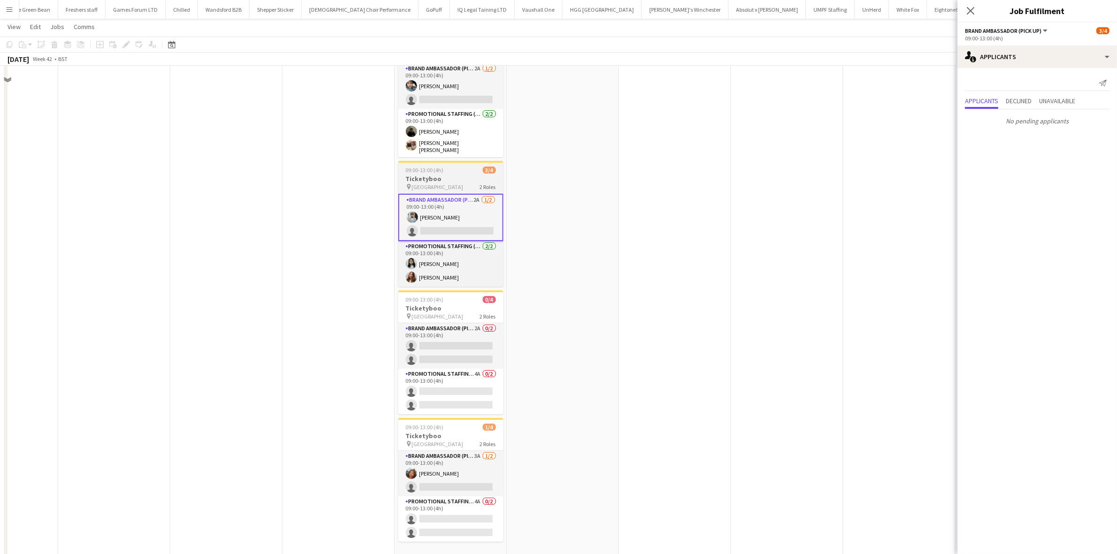
scroll to position [99, 0]
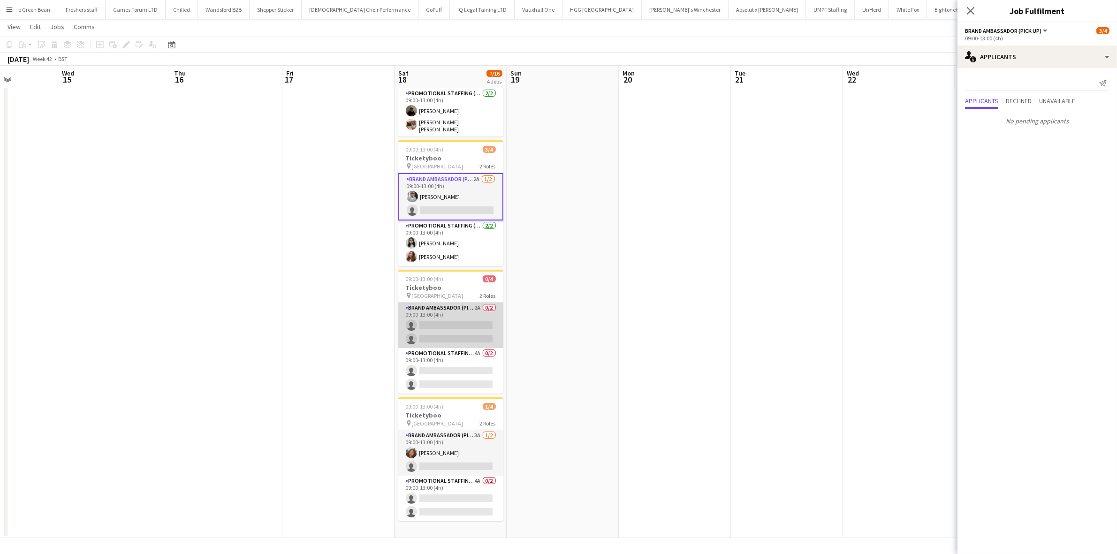
click at [463, 327] on app-card-role "Brand Ambassador (Pick up) 2A 0/2 09:00-13:00 (4h) single-neutral-actions singl…" at bounding box center [450, 326] width 105 height 46
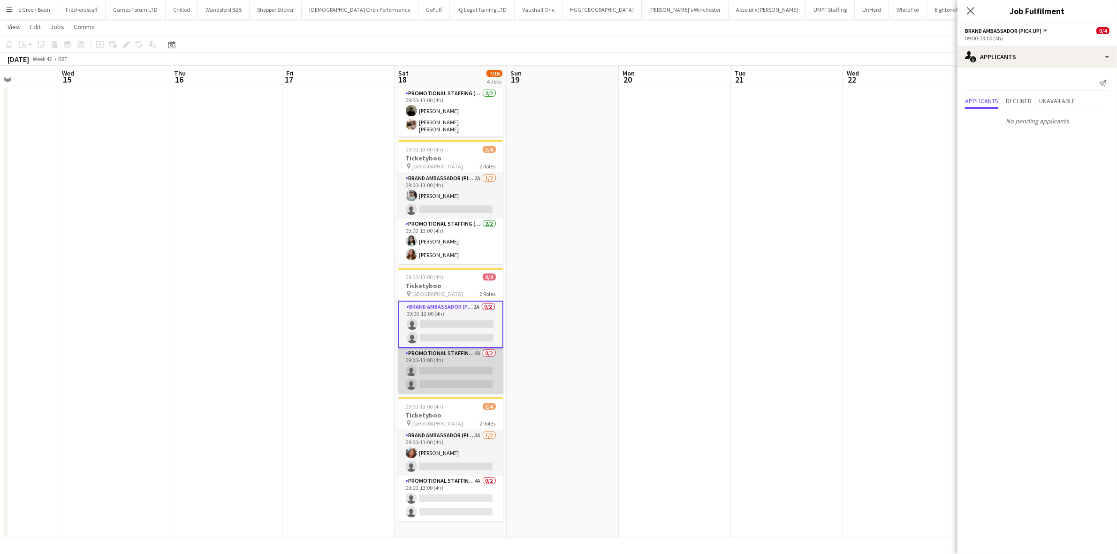
click at [455, 372] on app-card-role "Promotional Staffing (Brand Ambassadors) 4A 0/2 09:00-13:00 (4h) single-neutral…" at bounding box center [450, 371] width 105 height 46
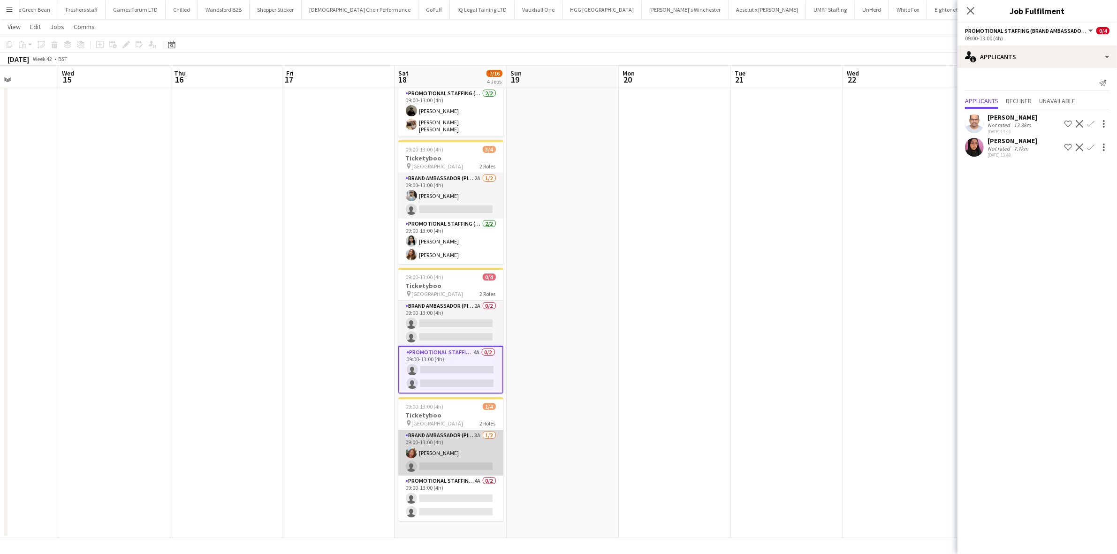
click at [464, 462] on app-card-role "Brand Ambassador (Pick up) 3A 1/2 09:00-13:00 (4h) Lianna Smith-Prince single-n…" at bounding box center [450, 453] width 105 height 46
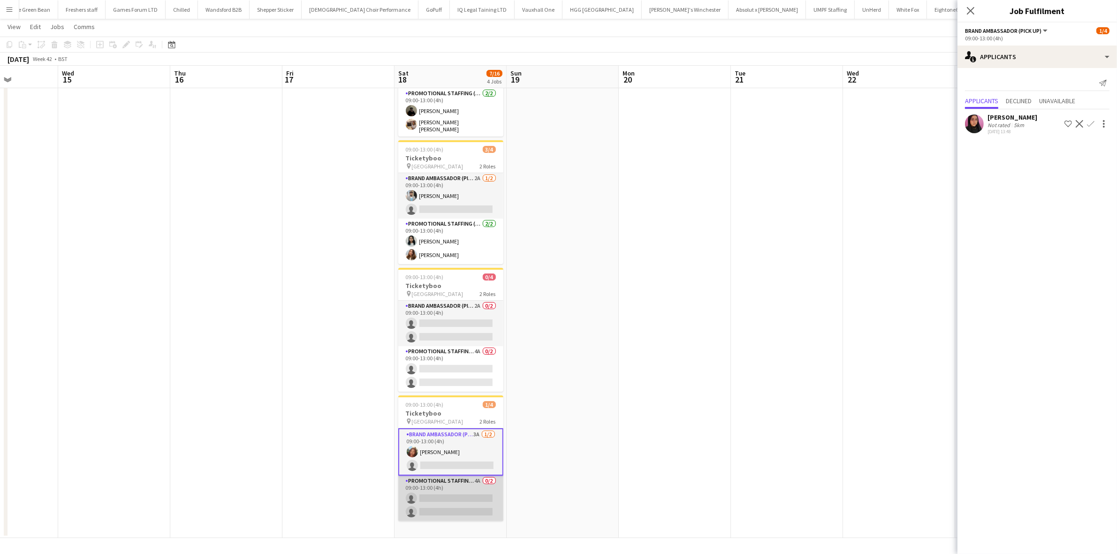
click at [453, 494] on app-card-role "Promotional Staffing (Brand Ambassadors) 4A 0/2 09:00-13:00 (4h) single-neutral…" at bounding box center [450, 499] width 105 height 46
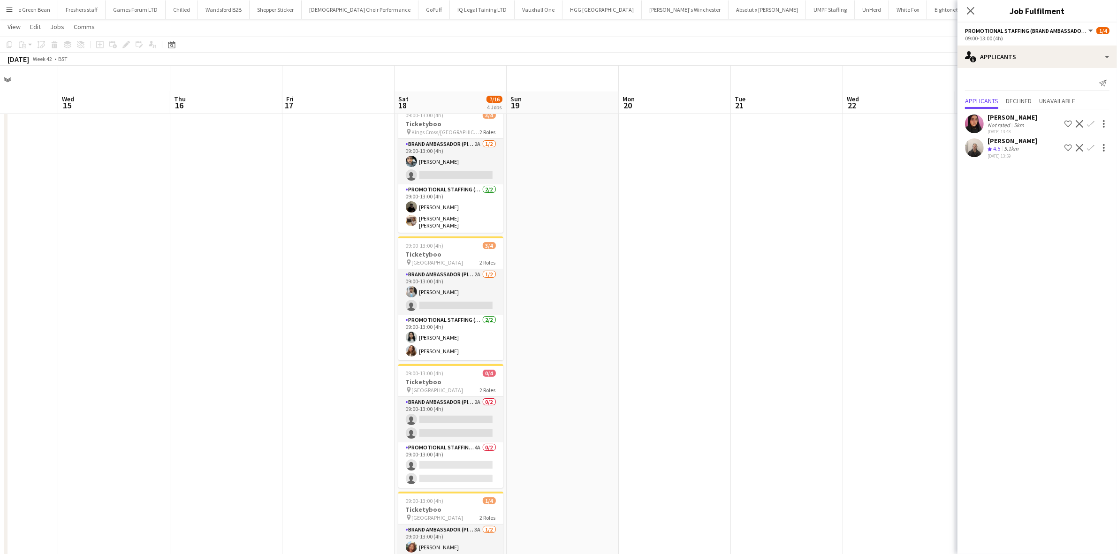
scroll to position [0, 0]
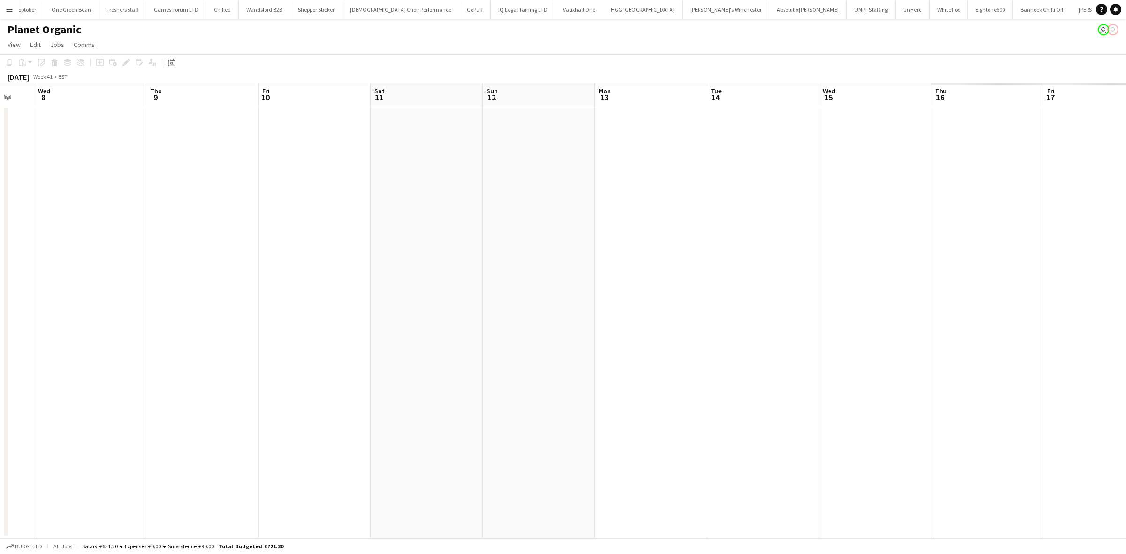
drag, startPoint x: 722, startPoint y: 278, endPoint x: 334, endPoint y: 284, distance: 388.5
click at [193, 272] on app-calendar-viewport "Sat 4 Sun 5 Mon 6 Tue 7 Wed 8 Thu 9 Fri 10 Sat 11 Sun 12 Mon 13 Tue 14 Wed 15 T…" at bounding box center [563, 311] width 1126 height 455
drag, startPoint x: 780, startPoint y: 332, endPoint x: 73, endPoint y: 284, distance: 708.5
click at [73, 284] on app-calendar-viewport "Tue 7 Wed 8 Thu 9 Fri 10 Sat 11 Sun 12 Mon 13 Tue 14 Wed 15 Thu 16 Fri 17 Sat 1…" at bounding box center [563, 311] width 1126 height 455
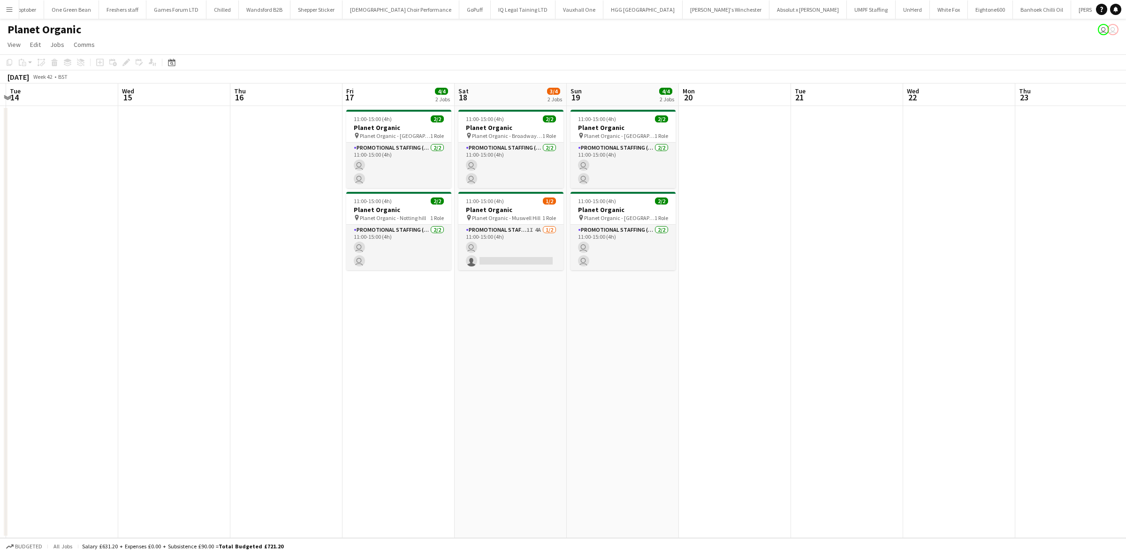
scroll to position [0, 447]
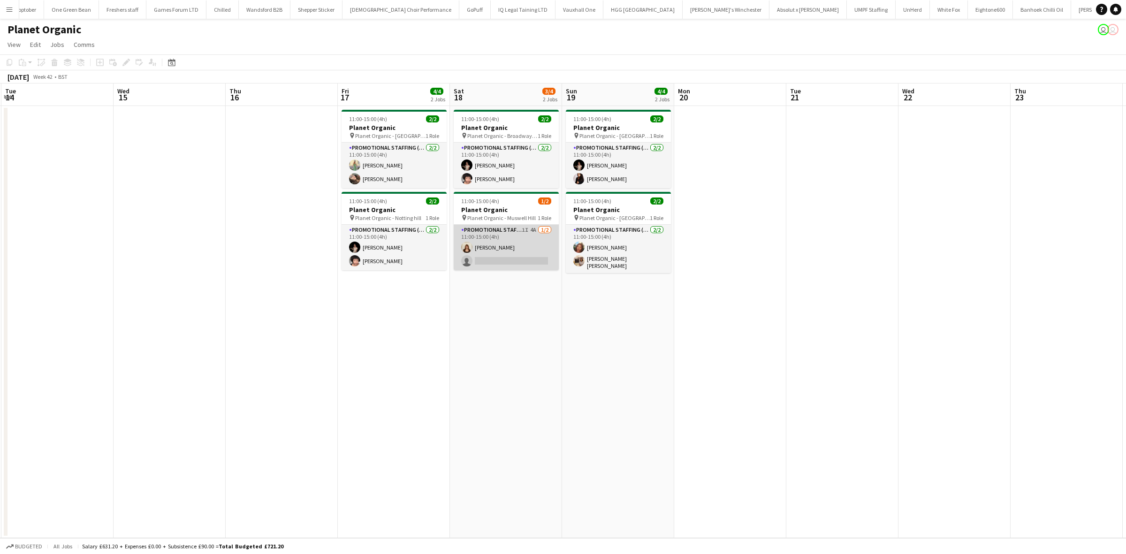
click at [501, 260] on app-card-role "Promotional Staffing (Brand Ambassadors) 1I 4A [DATE] 11:00-15:00 (4h) [PERSON_…" at bounding box center [506, 248] width 105 height 46
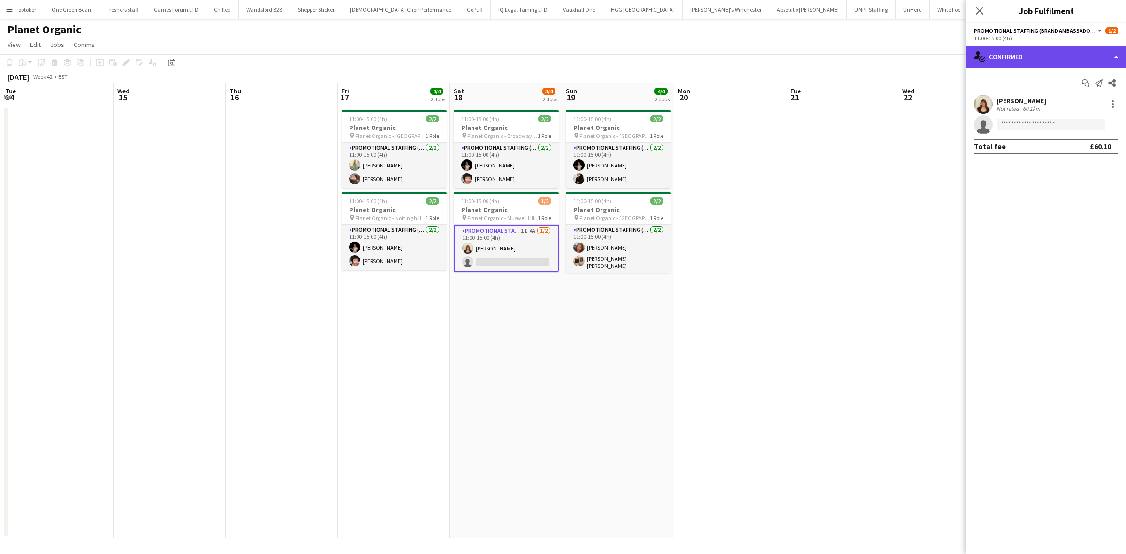
click at [1028, 53] on div "single-neutral-actions-check-2 Confirmed" at bounding box center [1045, 57] width 159 height 23
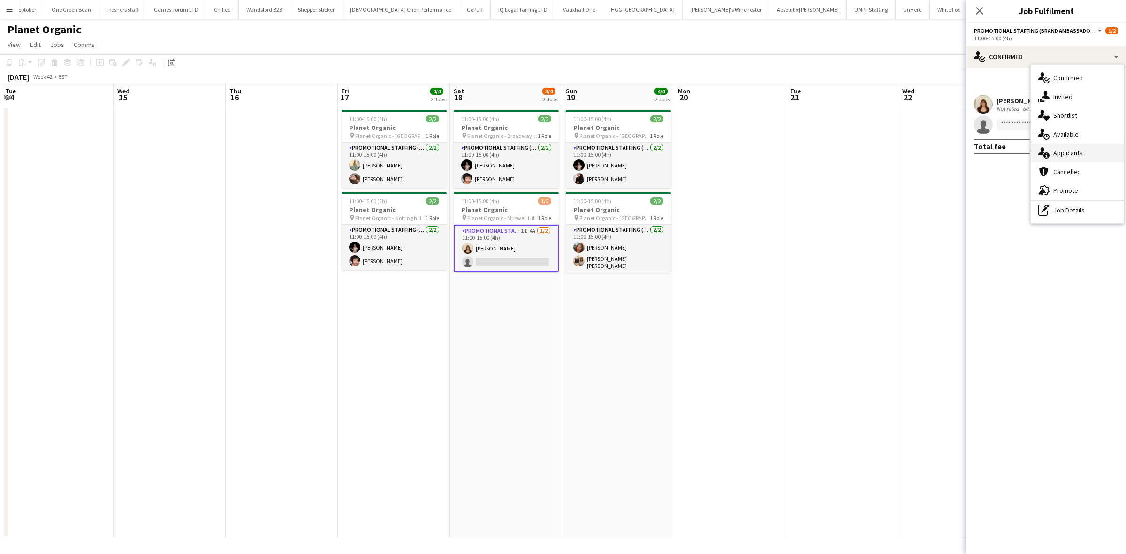
drag, startPoint x: 1063, startPoint y: 151, endPoint x: 1093, endPoint y: 181, distance: 42.1
click at [1064, 151] on span "Applicants" at bounding box center [1068, 153] width 30 height 8
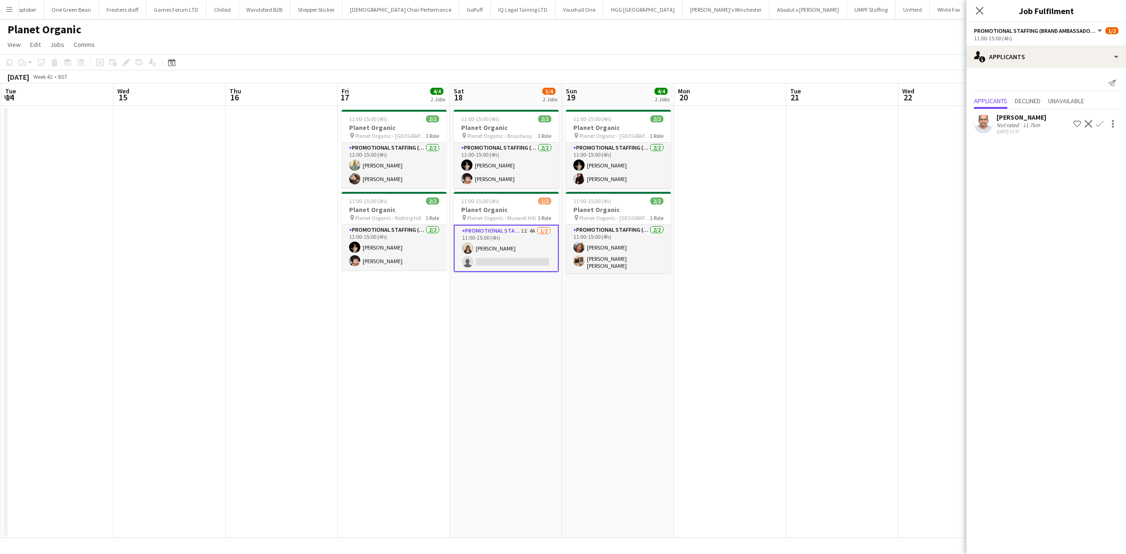
click at [817, 243] on app-date-cell at bounding box center [842, 322] width 112 height 432
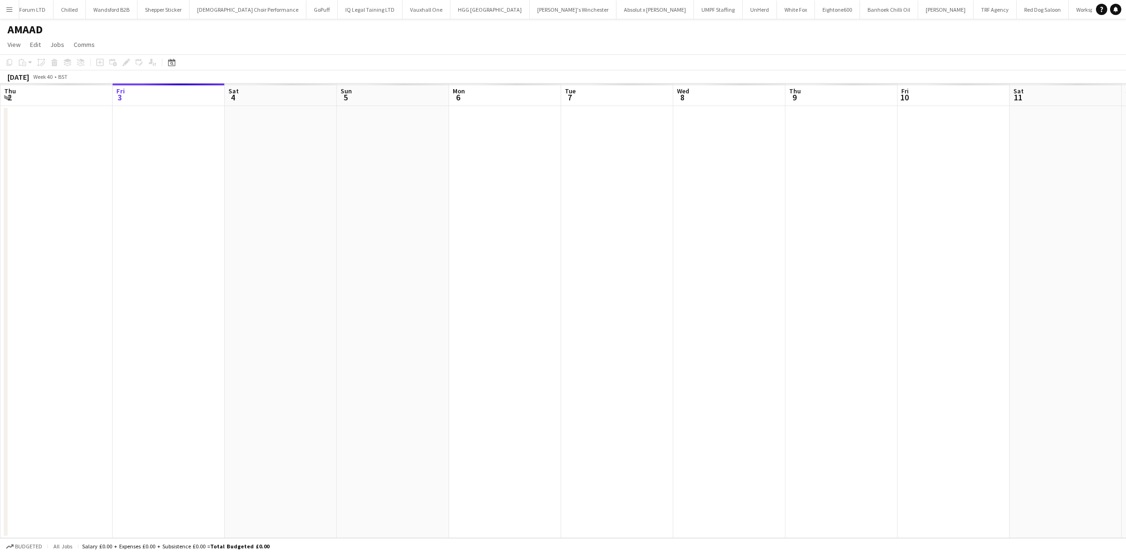
scroll to position [0, 1228]
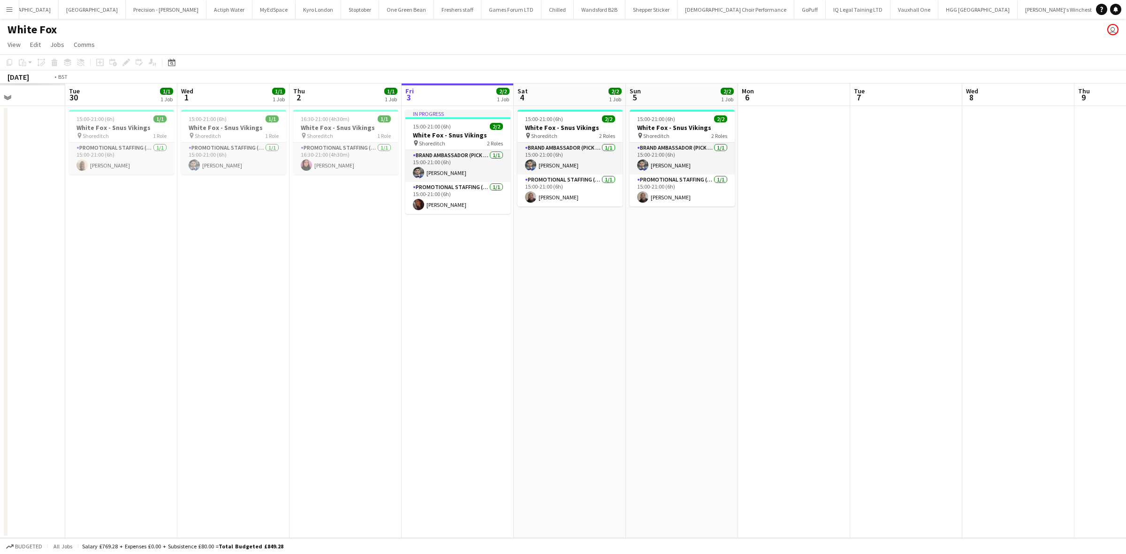
scroll to position [0, 256]
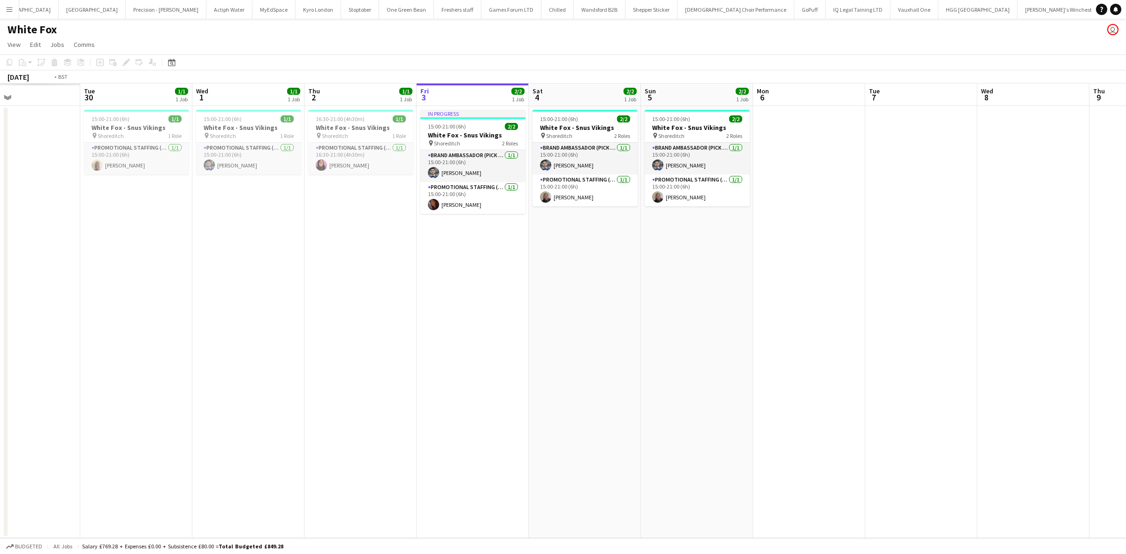
drag, startPoint x: 524, startPoint y: 300, endPoint x: 651, endPoint y: 304, distance: 127.7
click at [651, 304] on app-calendar-viewport "Sat 27 Sun 28 Mon 29 Tue 30 1/1 1 Job Wed 1 1/1 1 Job Thu 2 1/1 1 Job Fri 3 2/2…" at bounding box center [563, 311] width 1126 height 455
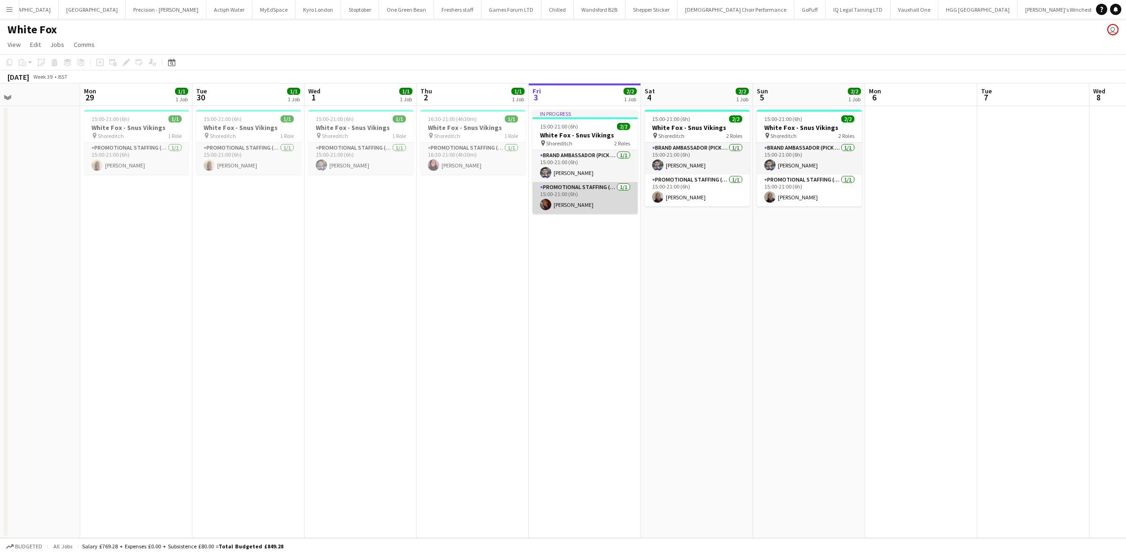
click at [575, 205] on app-card-role "Promotional Staffing (Brand Ambassadors) [DATE] 15:00-21:00 (6h) [PERSON_NAME]" at bounding box center [584, 198] width 105 height 32
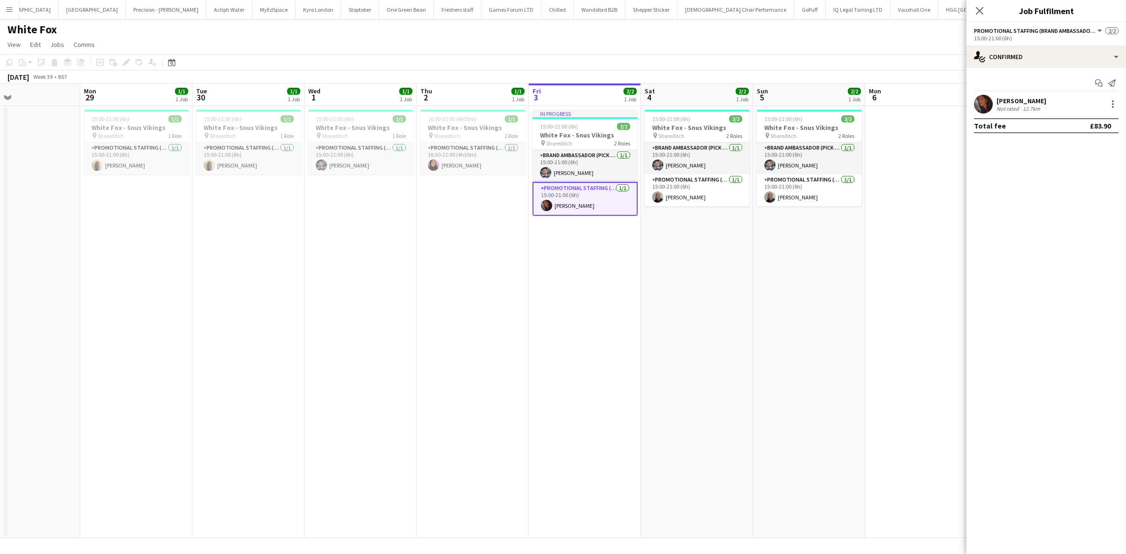
click at [1010, 101] on div "[PERSON_NAME]" at bounding box center [1021, 101] width 50 height 8
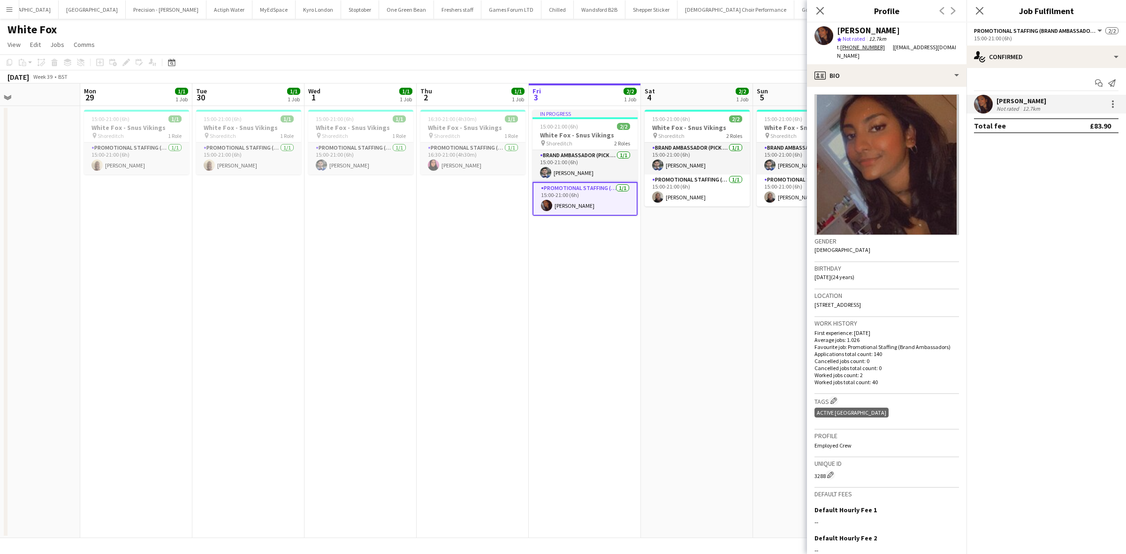
click at [737, 282] on app-date-cell "15:00-21:00 (6h) 2/2 White Fox - Snus Vikings pin Shoreditch 2 Roles Brand Amba…" at bounding box center [697, 322] width 112 height 432
